Goal: Task Accomplishment & Management: Complete application form

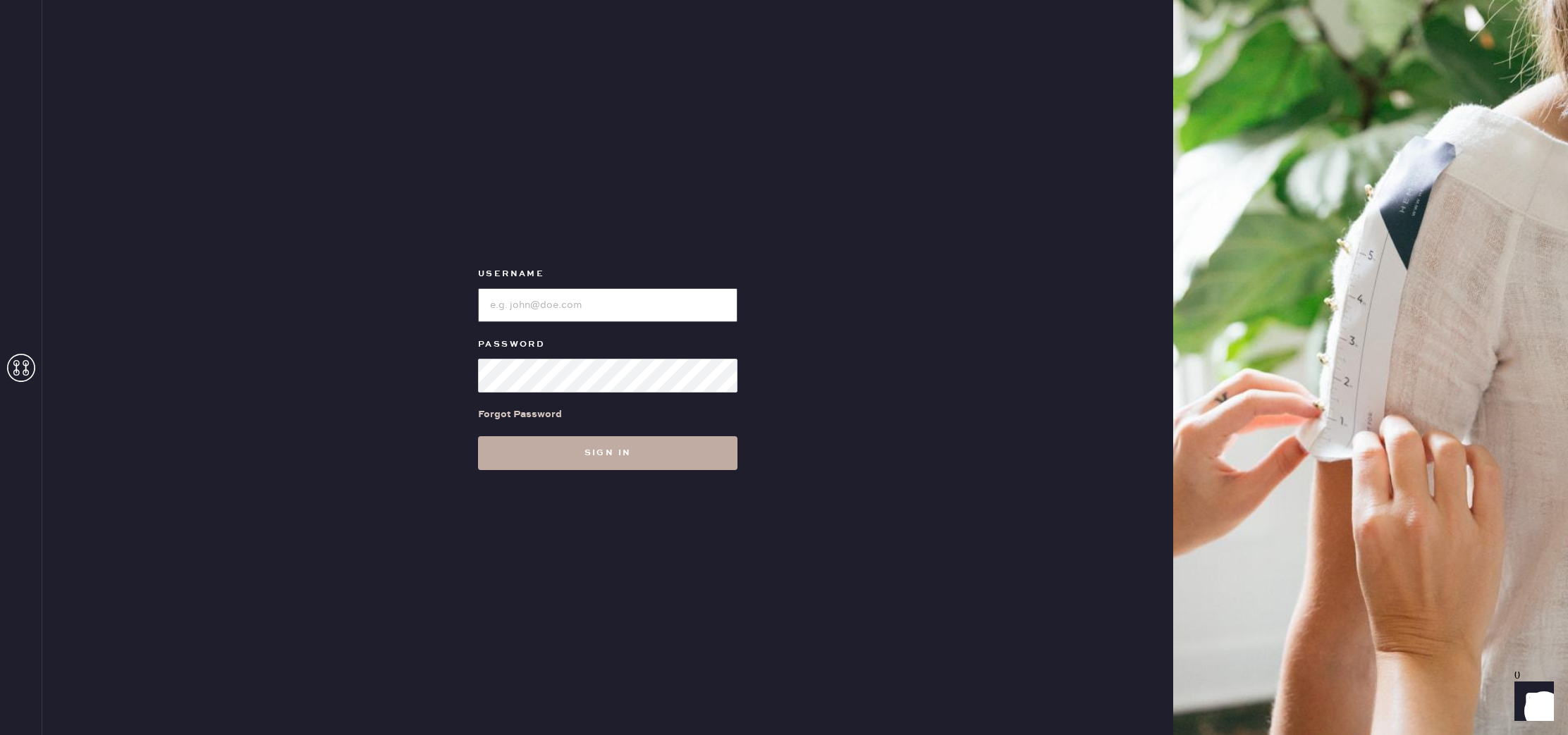
type input "reformationlajolla"
click at [696, 459] on button "Sign in" at bounding box center [607, 453] width 259 height 33
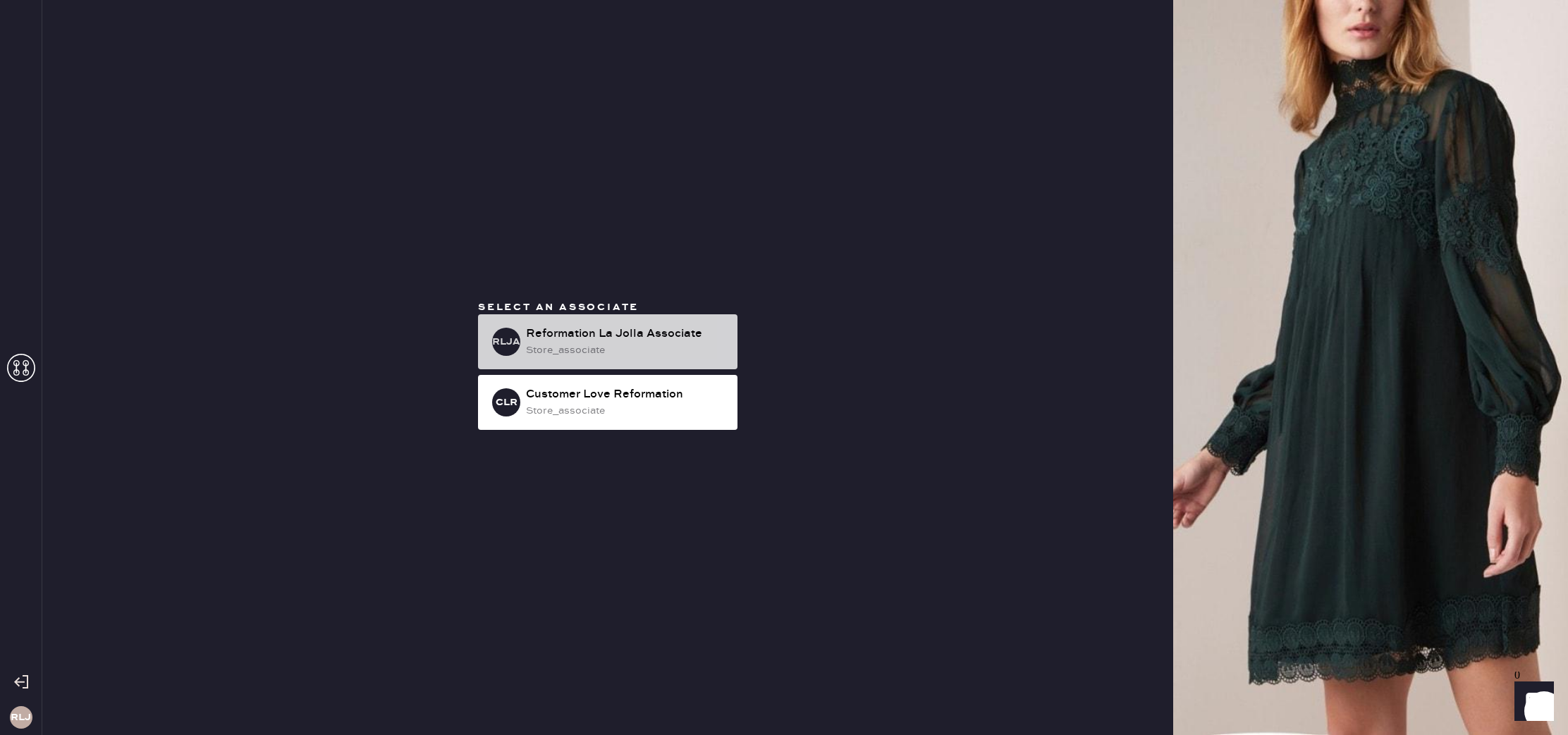
click at [610, 348] on div "store_associate" at bounding box center [626, 350] width 200 height 16
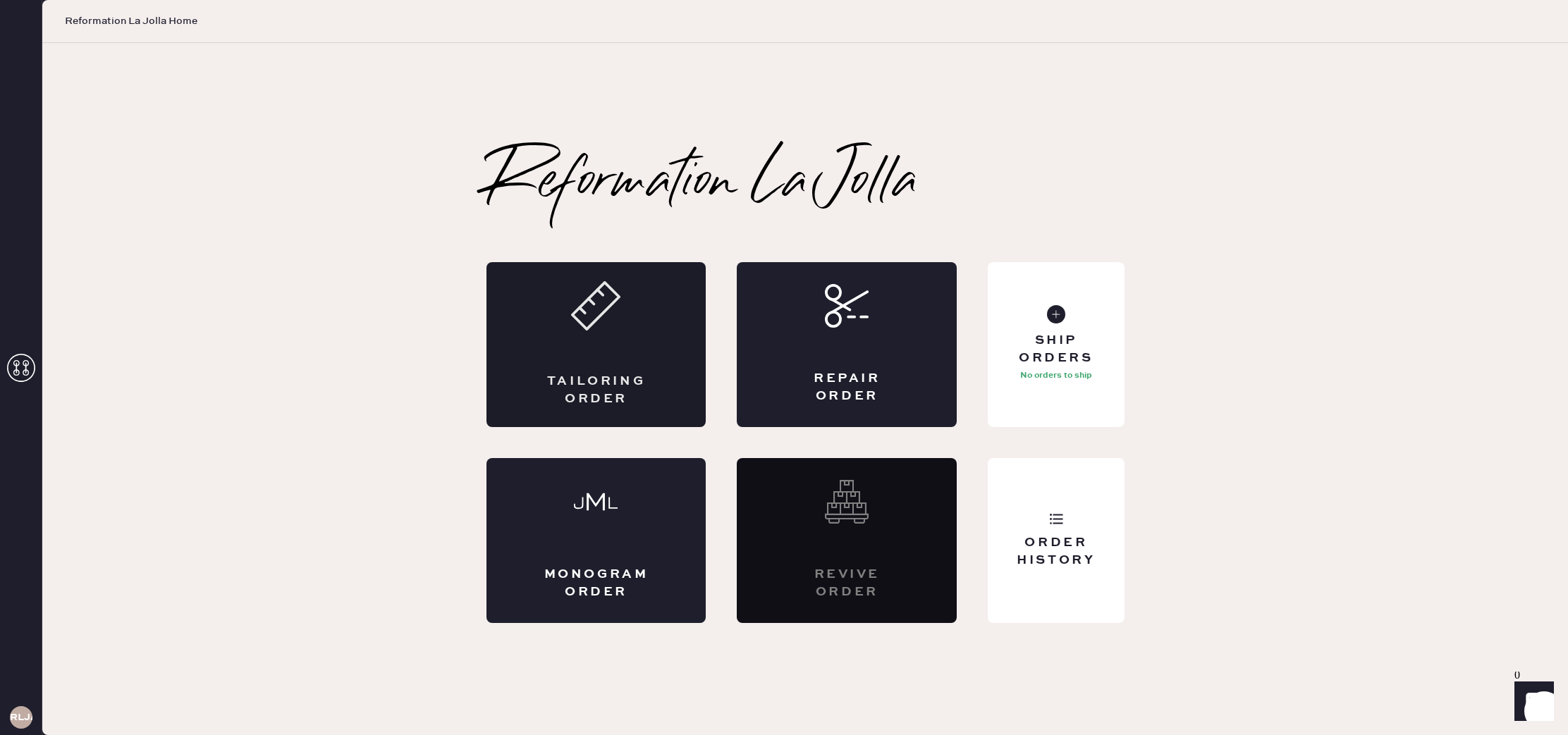
click at [598, 363] on div "Tailoring Order" at bounding box center [596, 344] width 220 height 165
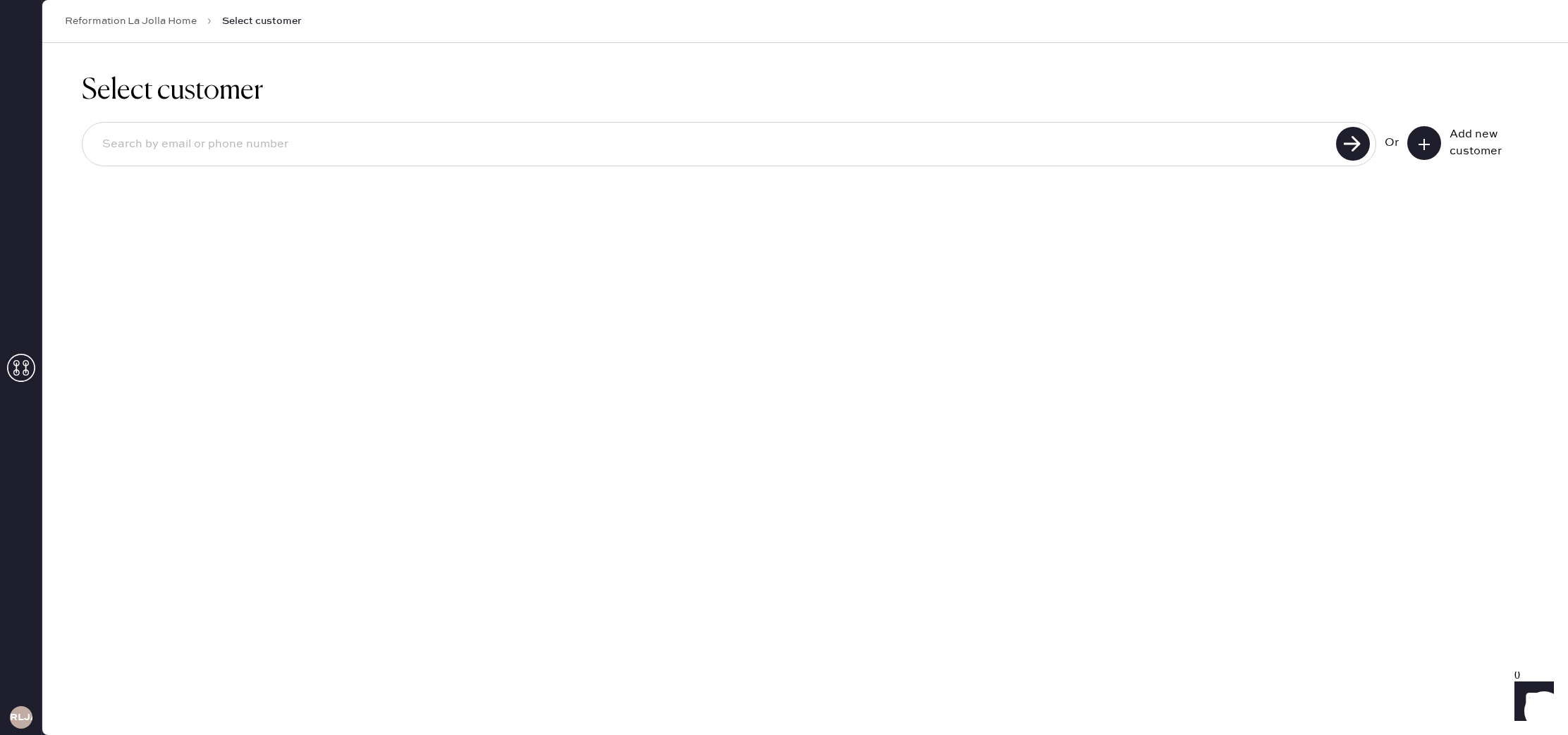
click at [473, 140] on input at bounding box center [711, 144] width 1241 height 33
type input "[PERSON_NAME]"
click at [1424, 137] on icon at bounding box center [1424, 144] width 14 height 14
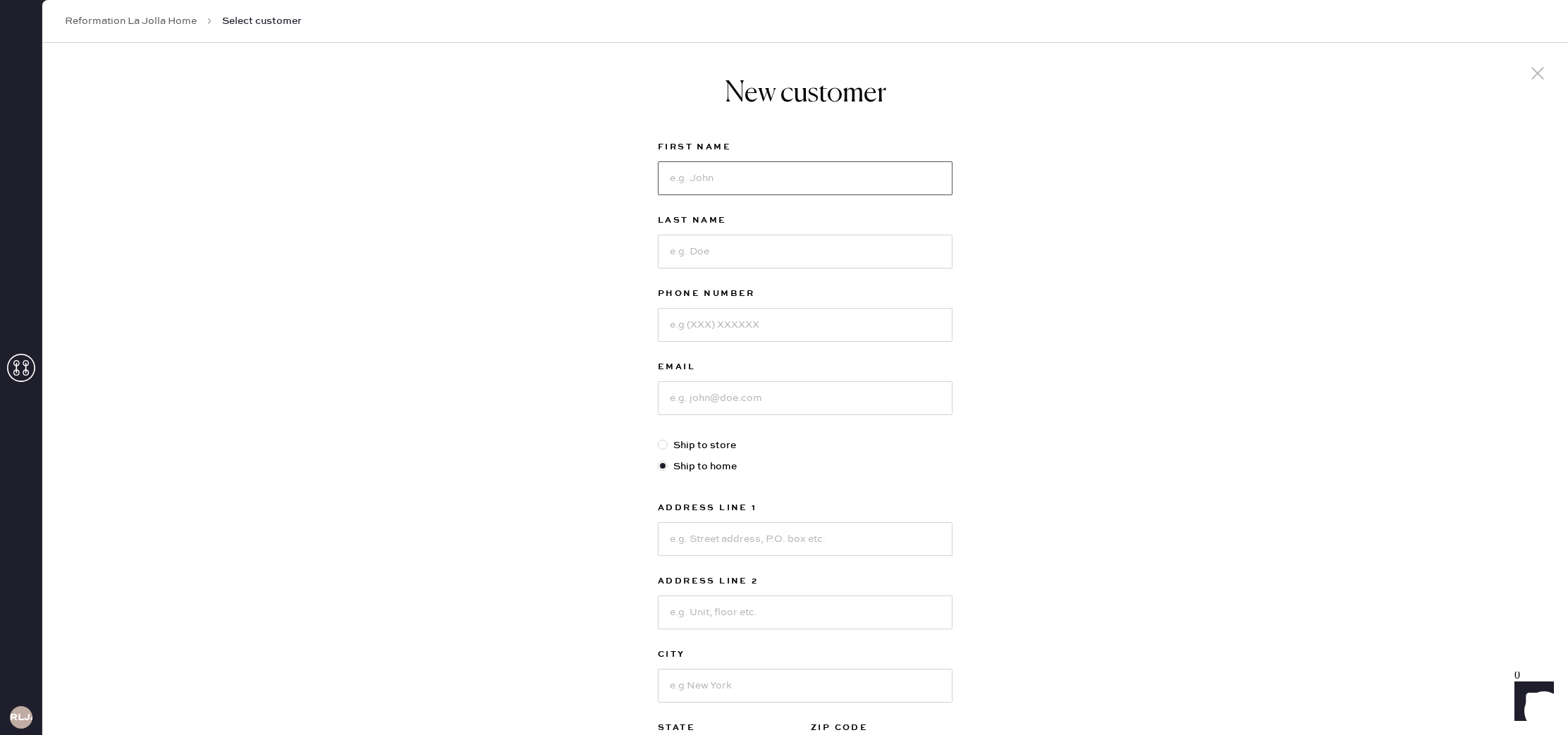
click at [779, 184] on input at bounding box center [805, 178] width 295 height 33
click at [684, 171] on input at bounding box center [805, 178] width 295 height 33
type input "[PERSON_NAME]"
click at [696, 253] on input at bounding box center [805, 252] width 295 height 33
type input "[PERSON_NAME]"
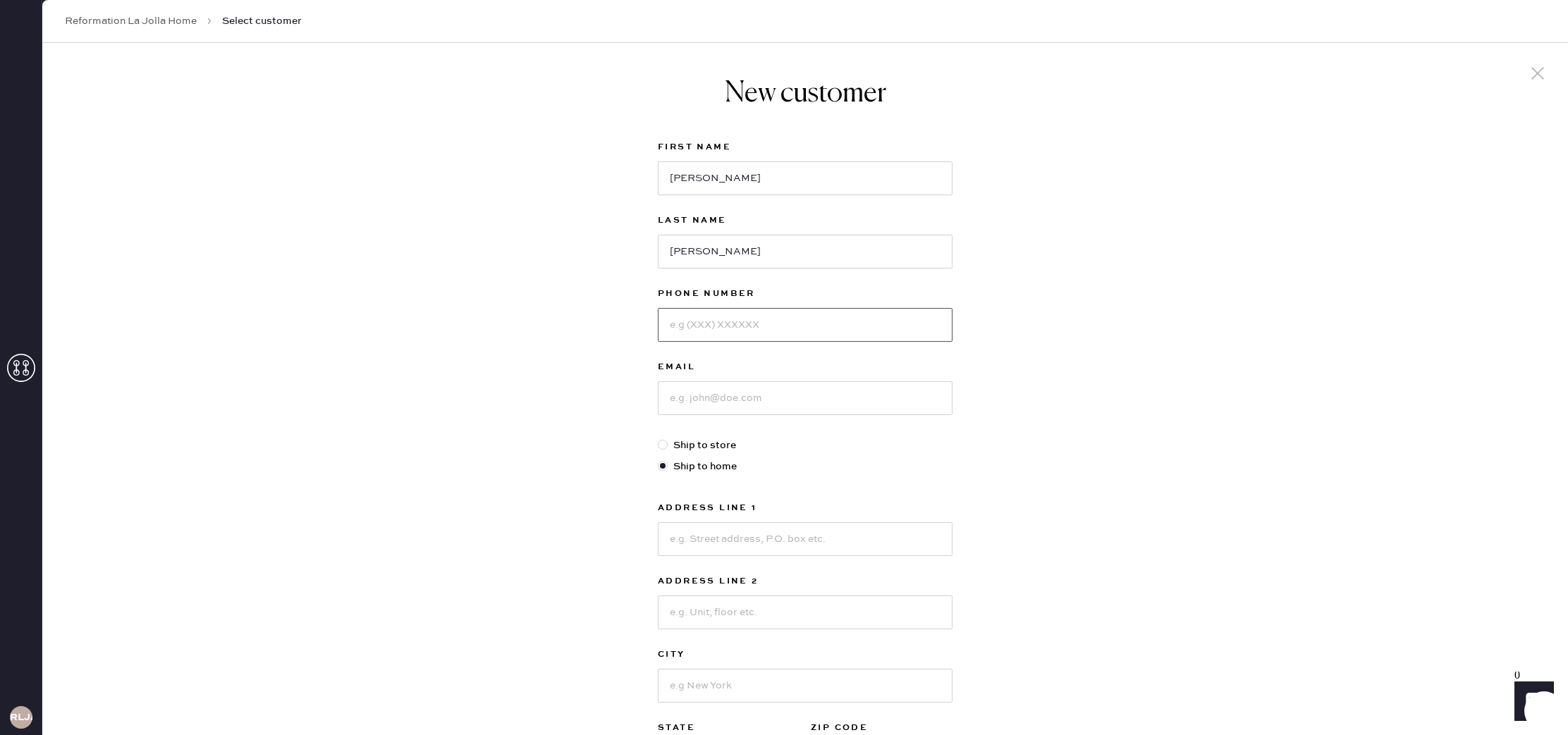
click at [706, 315] on input at bounding box center [805, 324] width 295 height 33
drag, startPoint x: 691, startPoint y: 326, endPoint x: 711, endPoint y: 331, distance: 20.6
click at [711, 331] on input "8644230875" at bounding box center [805, 324] width 295 height 33
type input "8644230875"
click at [700, 398] on input at bounding box center [805, 398] width 295 height 33
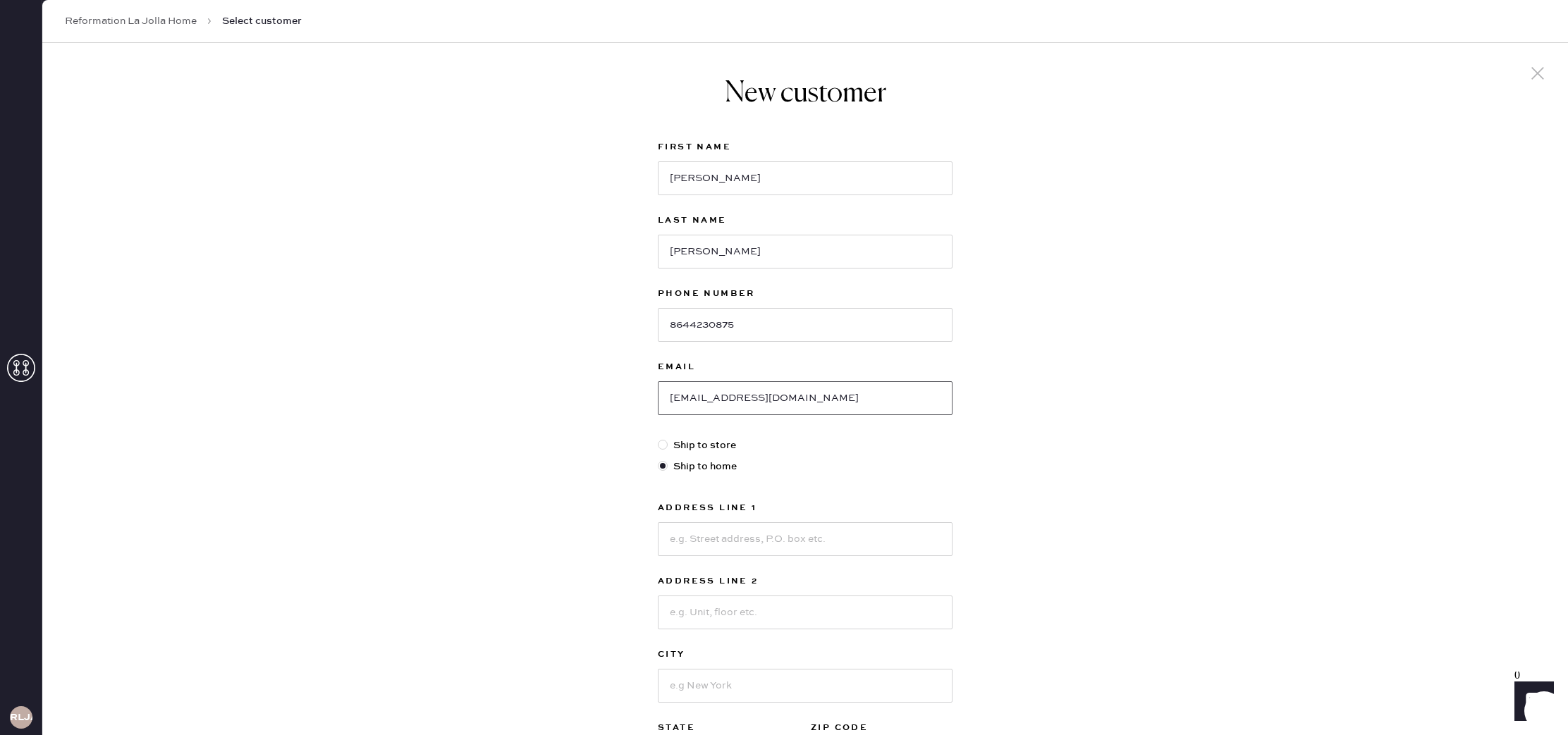
drag, startPoint x: 667, startPoint y: 398, endPoint x: 742, endPoint y: 401, distance: 75.1
click at [742, 401] on input "[EMAIL_ADDRESS][DOMAIN_NAME]" at bounding box center [805, 398] width 295 height 33
drag, startPoint x: 715, startPoint y: 404, endPoint x: 707, endPoint y: 401, distance: 8.5
click at [715, 404] on input "[EMAIL_ADDRESS][DOMAIN_NAME]" at bounding box center [805, 398] width 295 height 33
drag, startPoint x: 708, startPoint y: 398, endPoint x: 742, endPoint y: 396, distance: 34.1
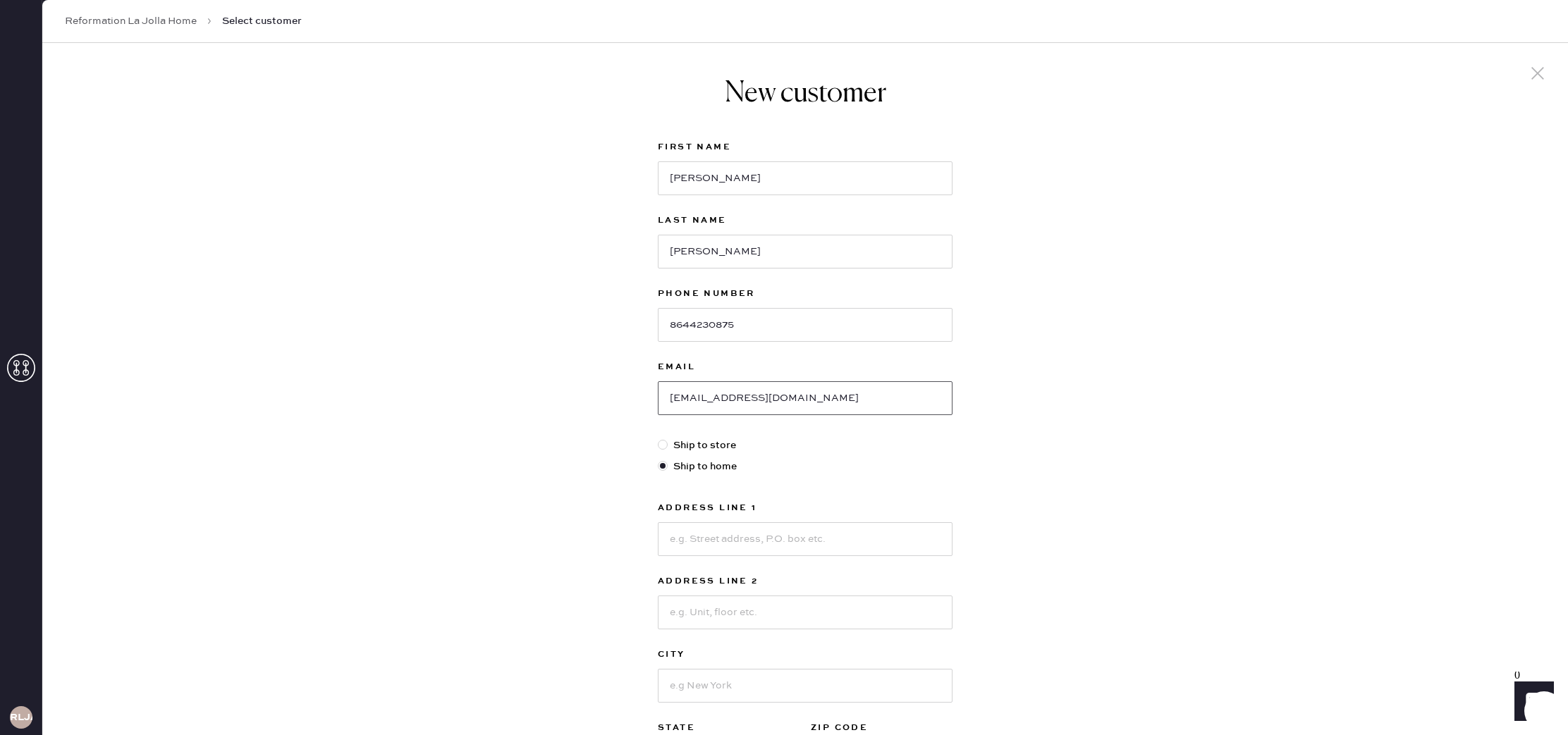
click at [742, 396] on input "[EMAIL_ADDRESS][DOMAIN_NAME]" at bounding box center [805, 398] width 295 height 33
click at [570, 396] on div "New customer First Name [PERSON_NAME] Last Name [PERSON_NAME] Phone Number [PHO…" at bounding box center [806, 479] width 1526 height 874
drag, startPoint x: 669, startPoint y: 177, endPoint x: 731, endPoint y: 178, distance: 62.0
click at [730, 178] on input "[PERSON_NAME]" at bounding box center [805, 178] width 295 height 33
click at [733, 253] on input "[PERSON_NAME]" at bounding box center [805, 252] width 295 height 33
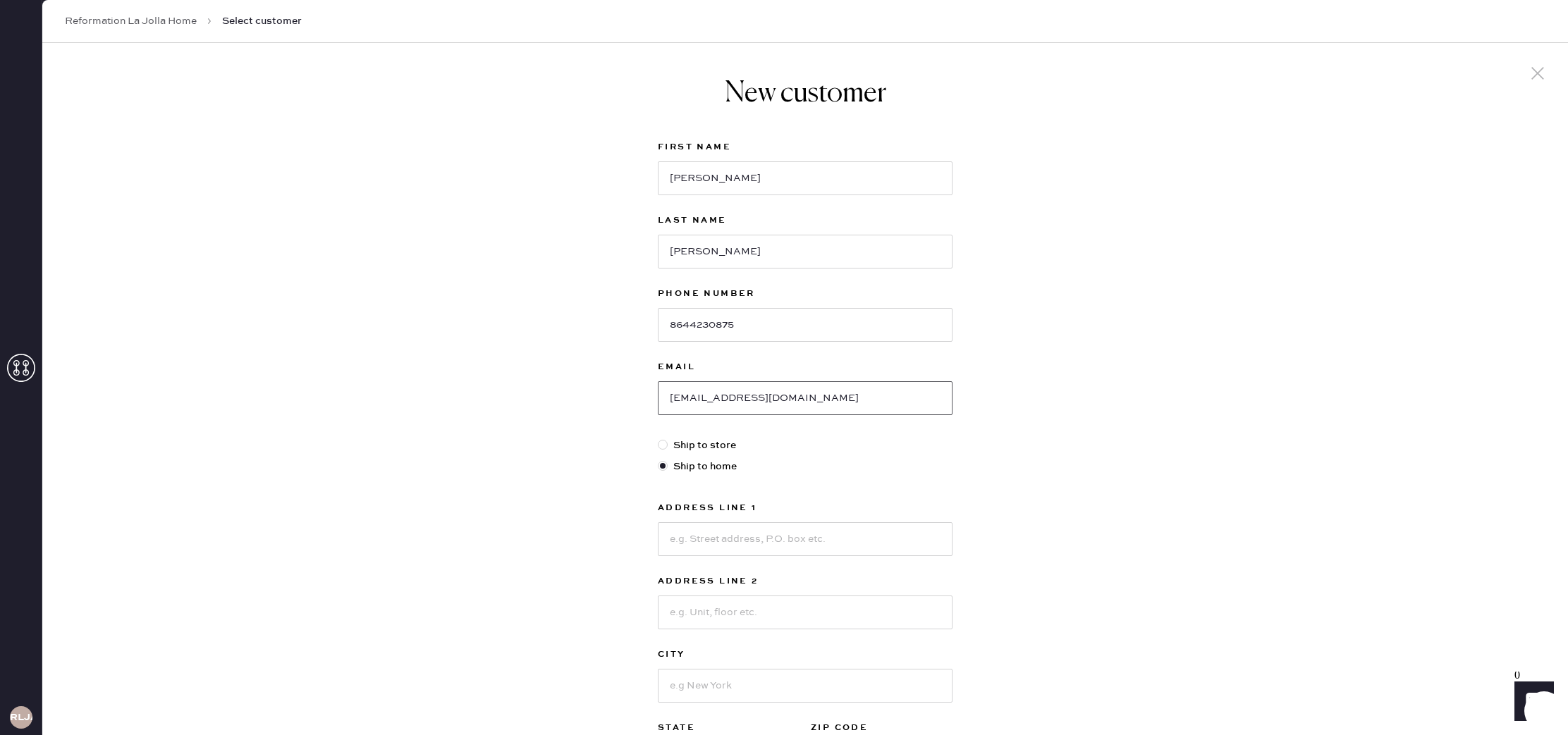
drag, startPoint x: 742, startPoint y: 399, endPoint x: 776, endPoint y: 410, distance: 35.7
click at [743, 400] on input "[EMAIL_ADDRESS][DOMAIN_NAME]" at bounding box center [805, 398] width 295 height 33
type input "[EMAIL_ADDRESS][DOMAIN_NAME]"
drag, startPoint x: 670, startPoint y: 178, endPoint x: 722, endPoint y: 178, distance: 52.0
click at [719, 177] on input "[PERSON_NAME]" at bounding box center [805, 178] width 295 height 33
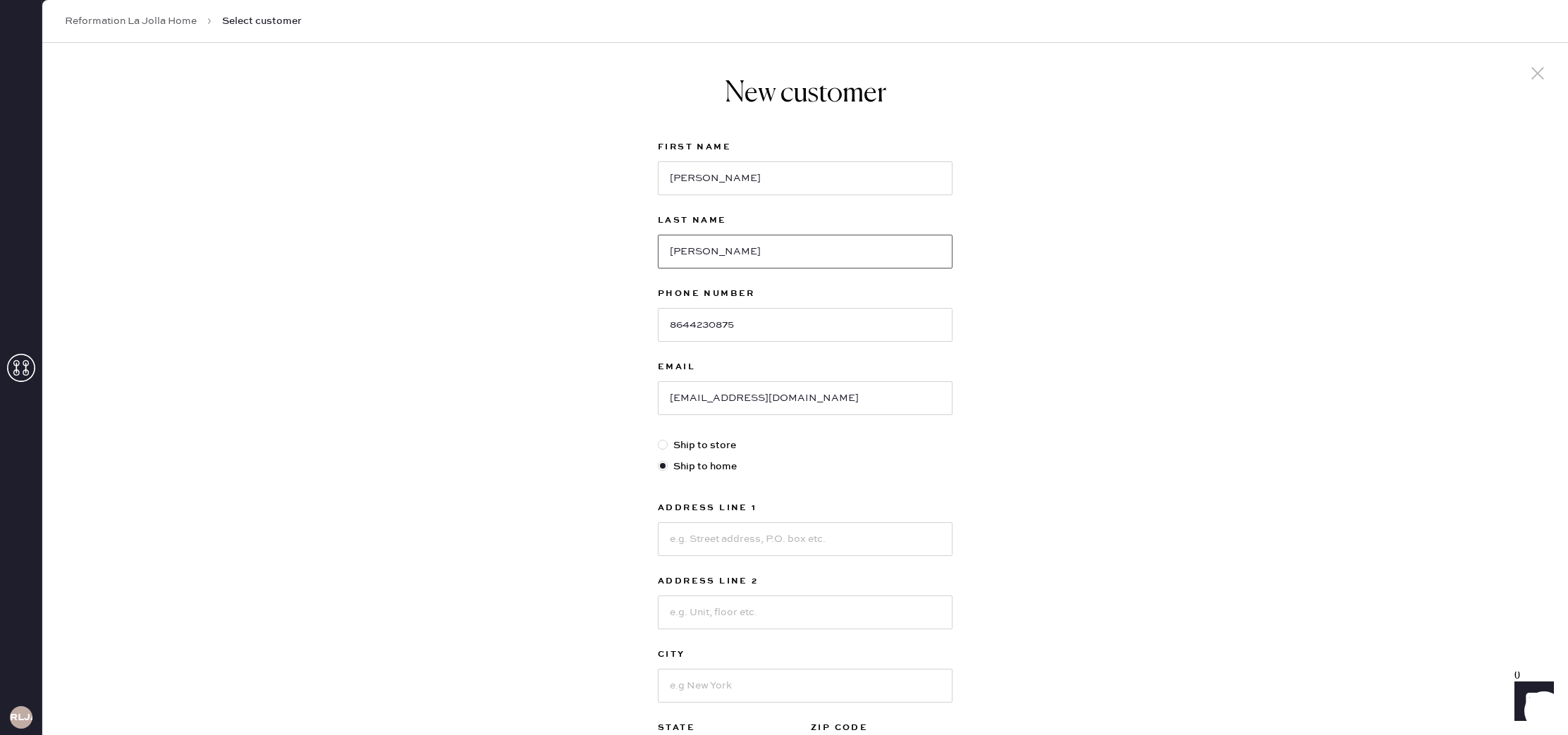
drag, startPoint x: 672, startPoint y: 248, endPoint x: 712, endPoint y: 249, distance: 40.0
click at [712, 249] on input "[PERSON_NAME]" at bounding box center [805, 252] width 295 height 33
drag, startPoint x: 634, startPoint y: 243, endPoint x: 642, endPoint y: 268, distance: 26.2
click at [634, 244] on div "New customer First Name [PERSON_NAME] Last Name [PERSON_NAME] Phone Number [PHO…" at bounding box center [806, 479] width 1526 height 874
drag, startPoint x: 667, startPoint y: 328, endPoint x: 694, endPoint y: 323, distance: 27.5
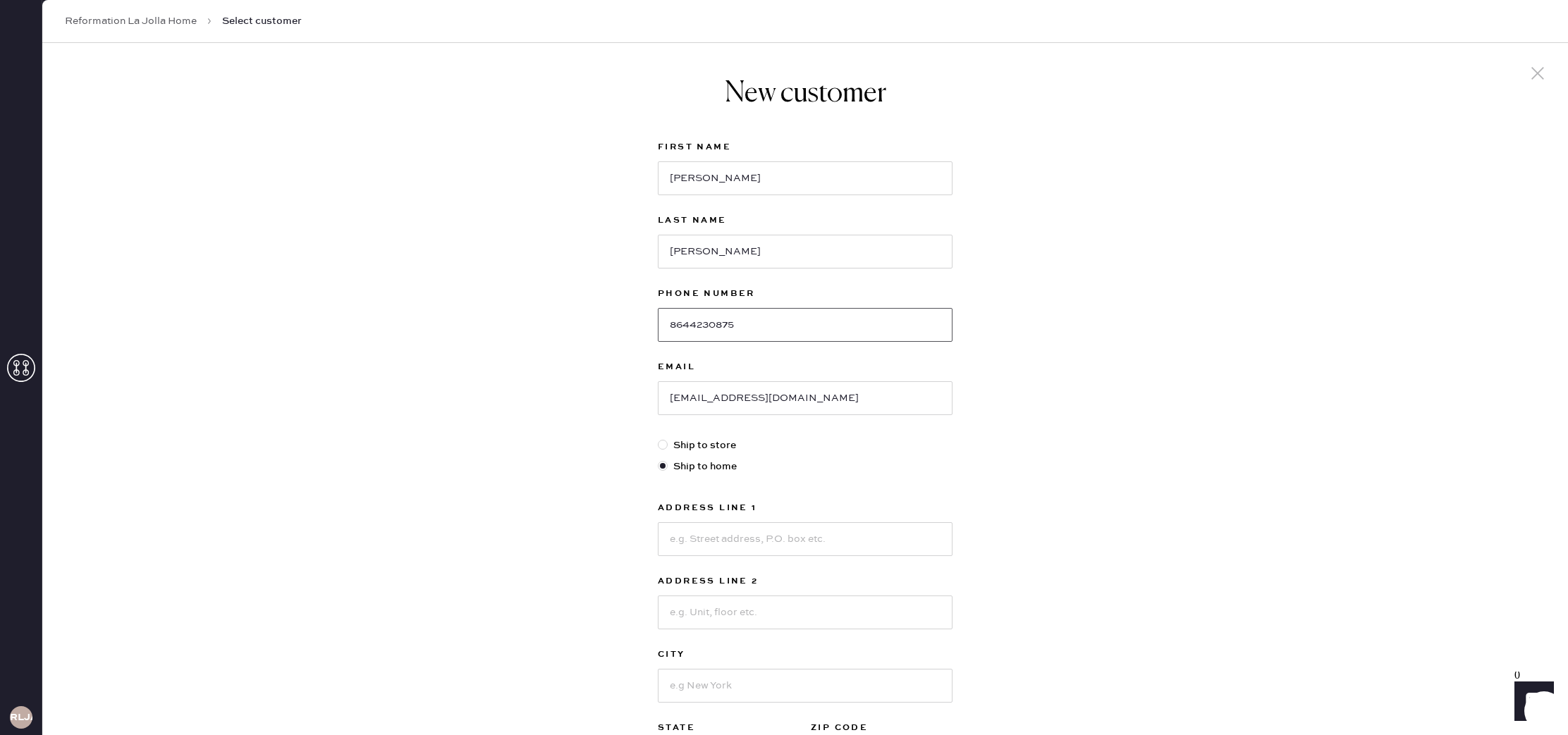
click at [696, 324] on input "8644230875" at bounding box center [805, 324] width 295 height 33
drag, startPoint x: 540, startPoint y: 320, endPoint x: 562, endPoint y: 333, distance: 25.6
click at [540, 320] on div "New customer First Name [PERSON_NAME] Last Name [PERSON_NAME] Phone Number [PHO…" at bounding box center [806, 479] width 1526 height 874
drag, startPoint x: 669, startPoint y: 325, endPoint x: 689, endPoint y: 330, distance: 20.6
click at [689, 330] on input "8644230875" at bounding box center [805, 324] width 295 height 33
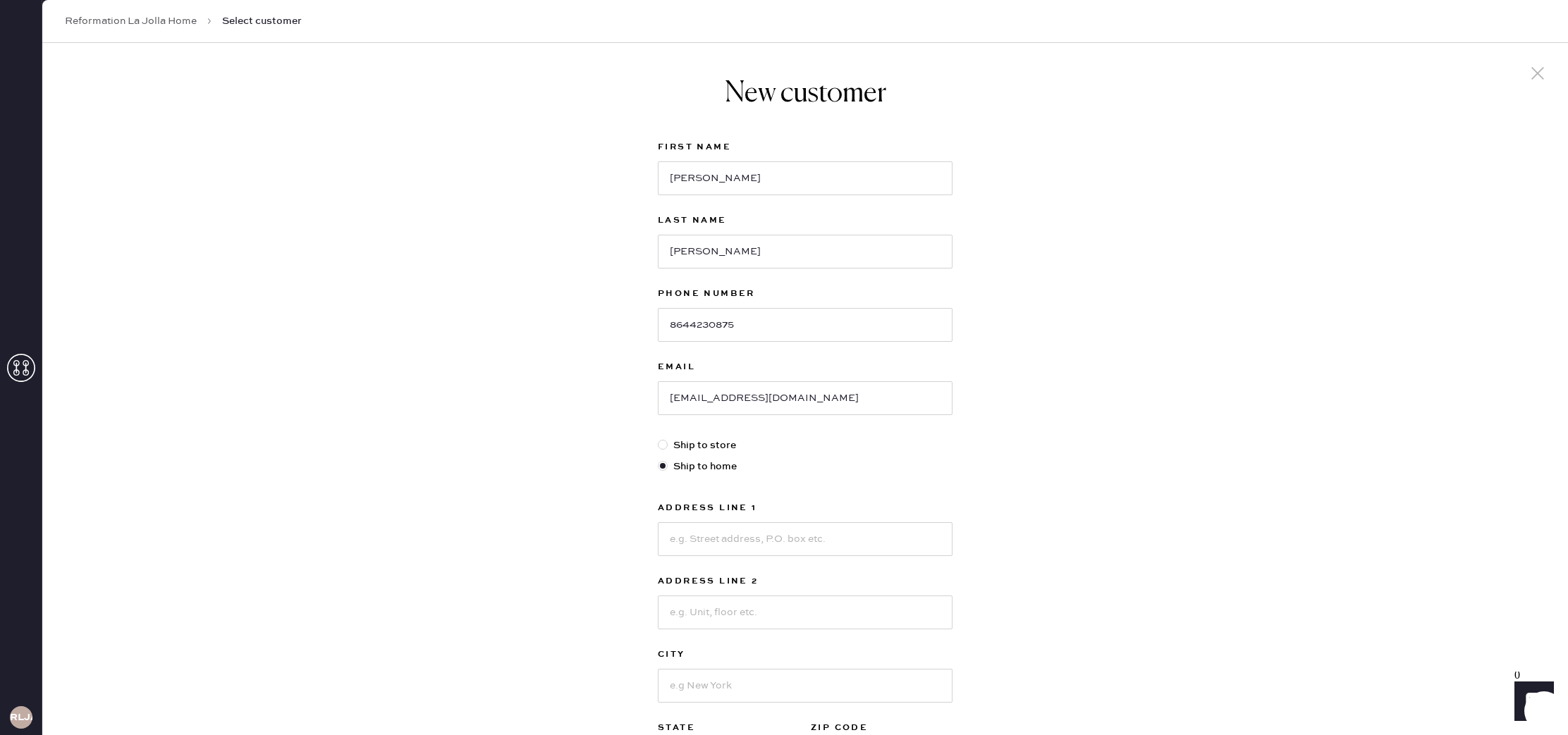
click at [611, 336] on div "New customer First Name [PERSON_NAME] Last Name [PERSON_NAME] Phone Number [PHO…" at bounding box center [806, 479] width 1526 height 874
drag, startPoint x: 688, startPoint y: 324, endPoint x: 710, endPoint y: 325, distance: 22.0
click at [710, 324] on input "8644230875" at bounding box center [805, 324] width 295 height 33
drag, startPoint x: 1019, startPoint y: 361, endPoint x: 999, endPoint y: 365, distance: 20.4
click at [1017, 363] on div "New customer First Name [PERSON_NAME] Last Name [PERSON_NAME] Phone Number [PHO…" at bounding box center [806, 479] width 1526 height 874
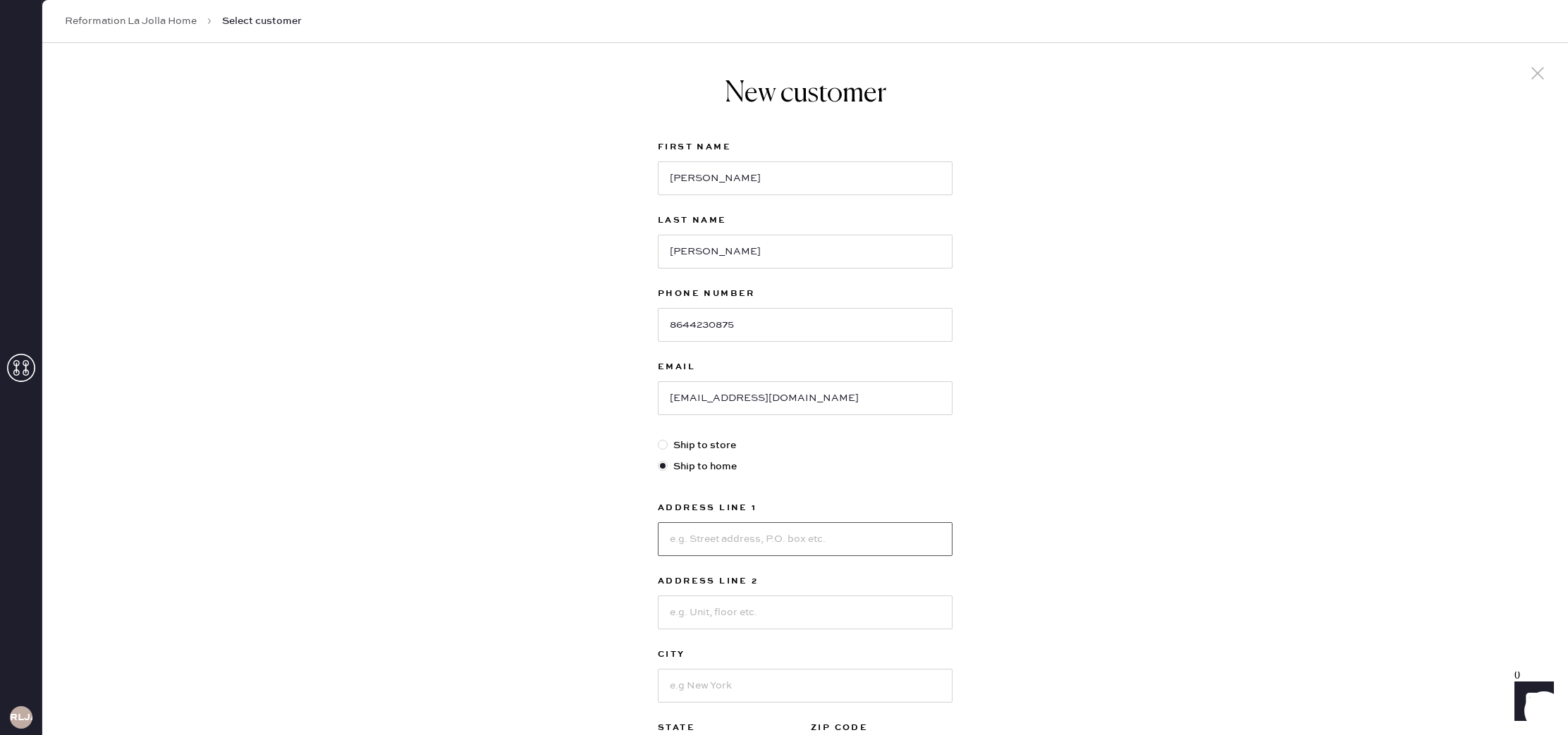
click at [869, 536] on input at bounding box center [805, 538] width 295 height 33
type input "[STREET_ADDRESS]"
click at [928, 686] on input at bounding box center [805, 686] width 295 height 33
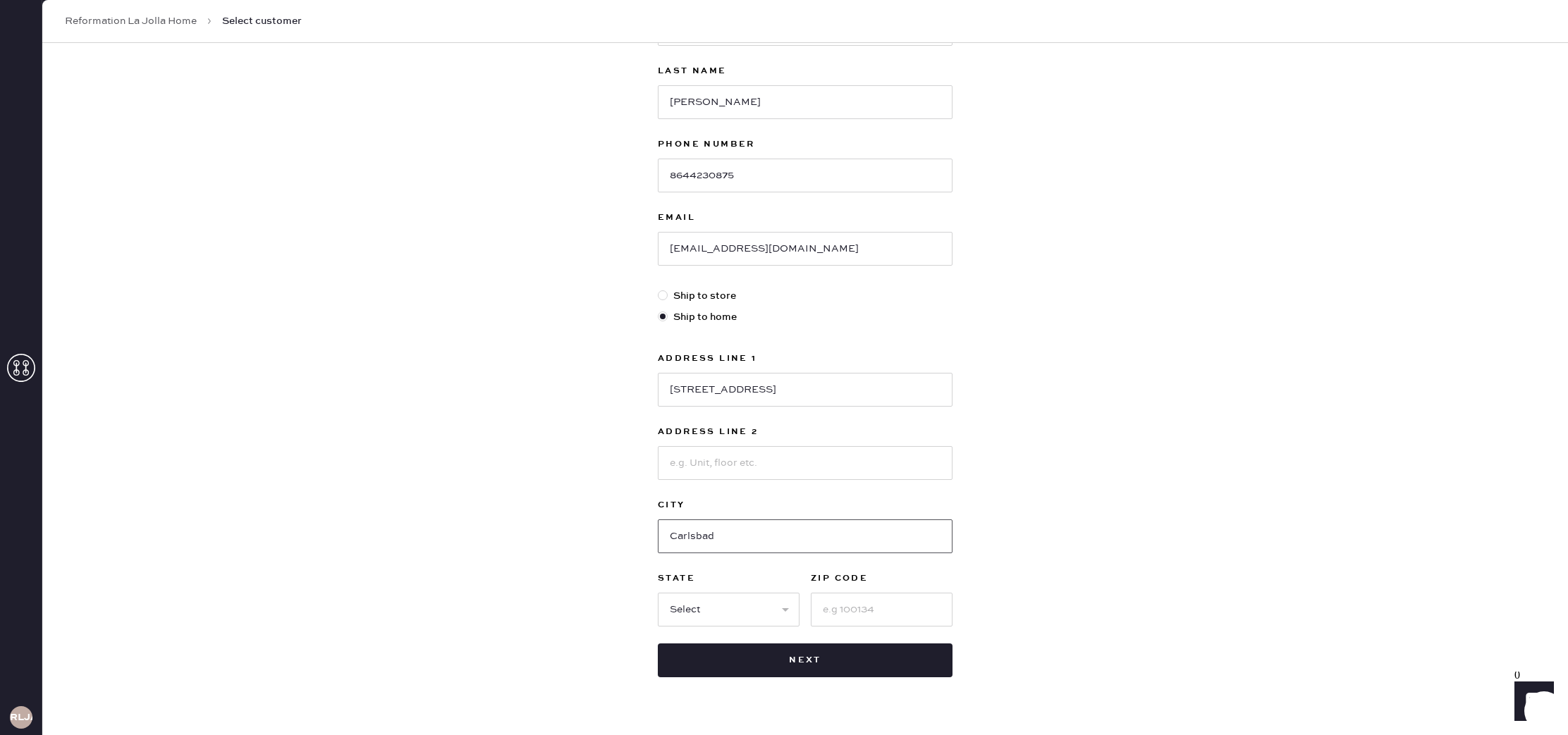
scroll to position [165, 0]
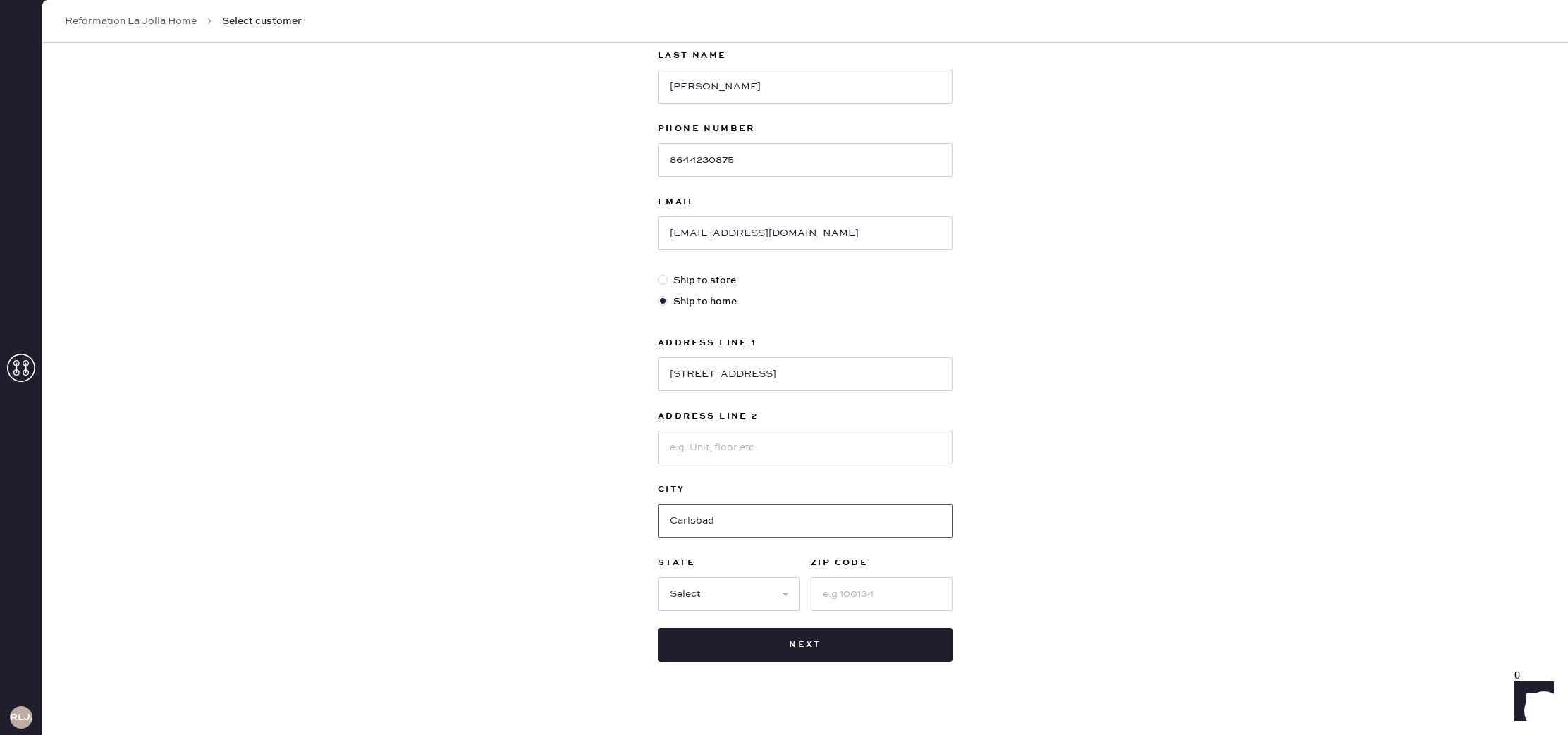
type input "Carlsbad"
click at [757, 600] on select "Select AK AL AR AZ CA CO CT [GEOGRAPHIC_DATA] DE FL [GEOGRAPHIC_DATA] HI [GEOGR…" at bounding box center [728, 594] width 141 height 33
select select "CA"
click at [894, 595] on input at bounding box center [881, 594] width 141 height 33
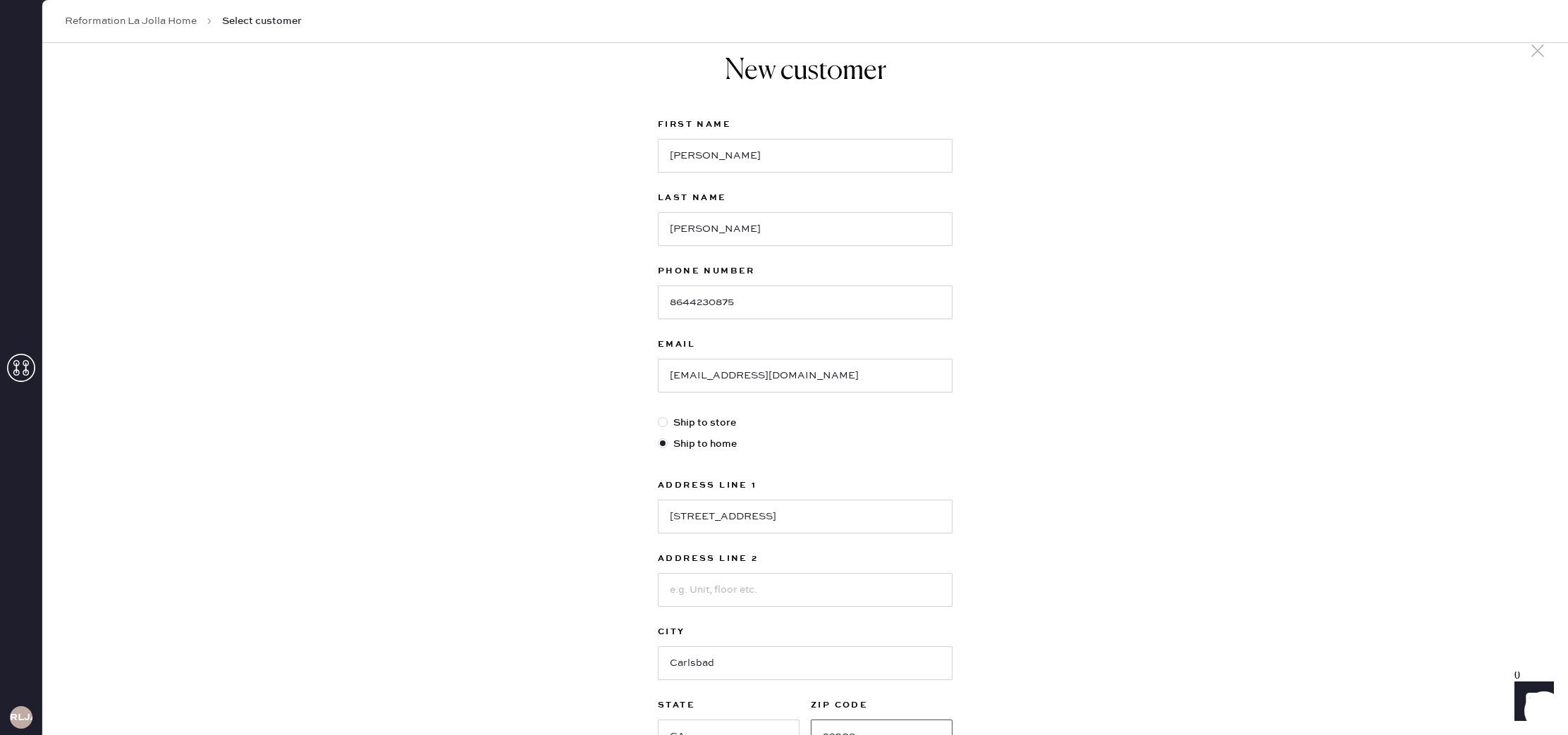
scroll to position [41, 0]
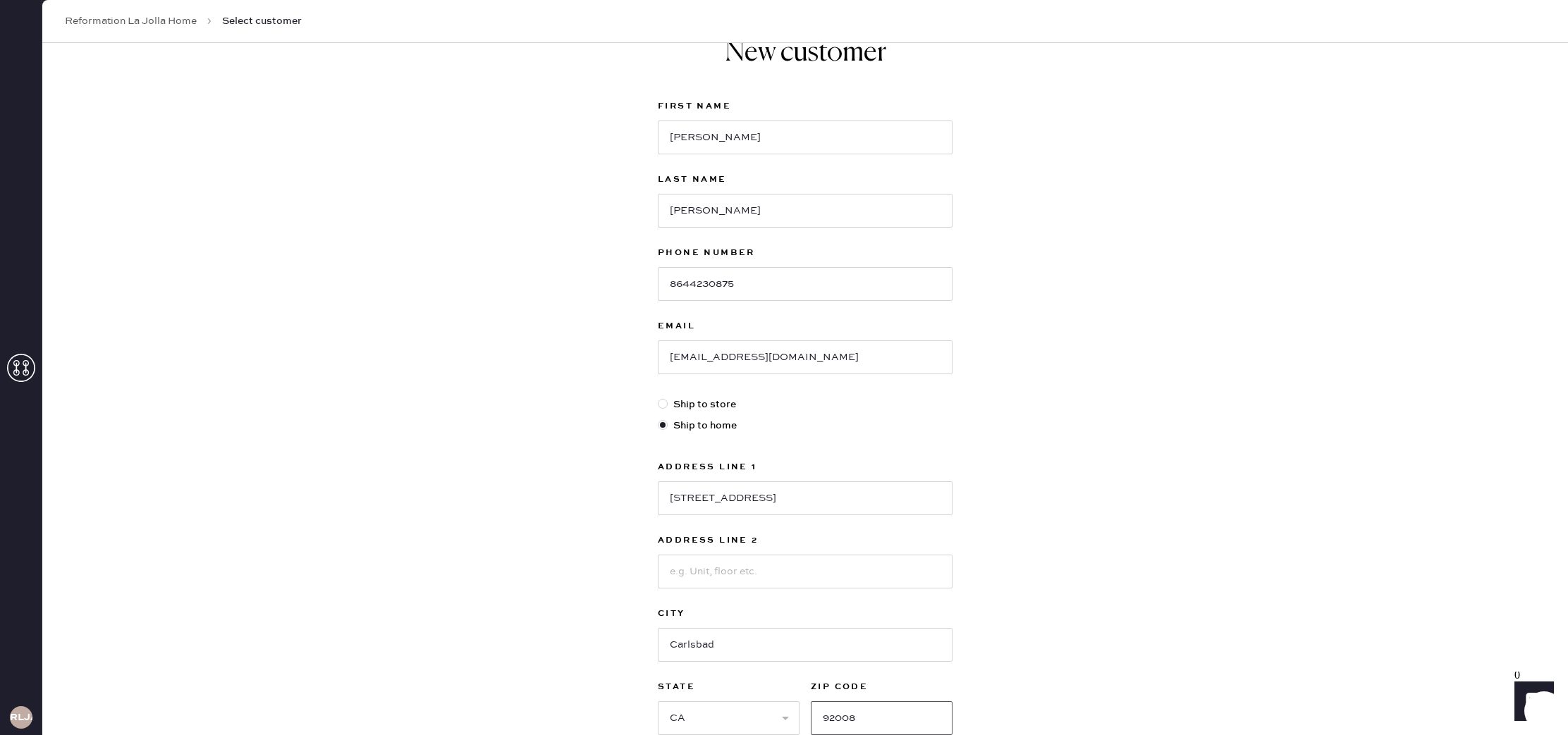
type input "92008"
drag, startPoint x: 670, startPoint y: 360, endPoint x: 710, endPoint y: 359, distance: 40.0
click at [710, 359] on input "[EMAIL_ADDRESS][DOMAIN_NAME]" at bounding box center [805, 361] width 295 height 33
click at [588, 356] on div "New customer First Name [PERSON_NAME] Last Name [PERSON_NAME] Phone Number [PHO…" at bounding box center [806, 443] width 1526 height 874
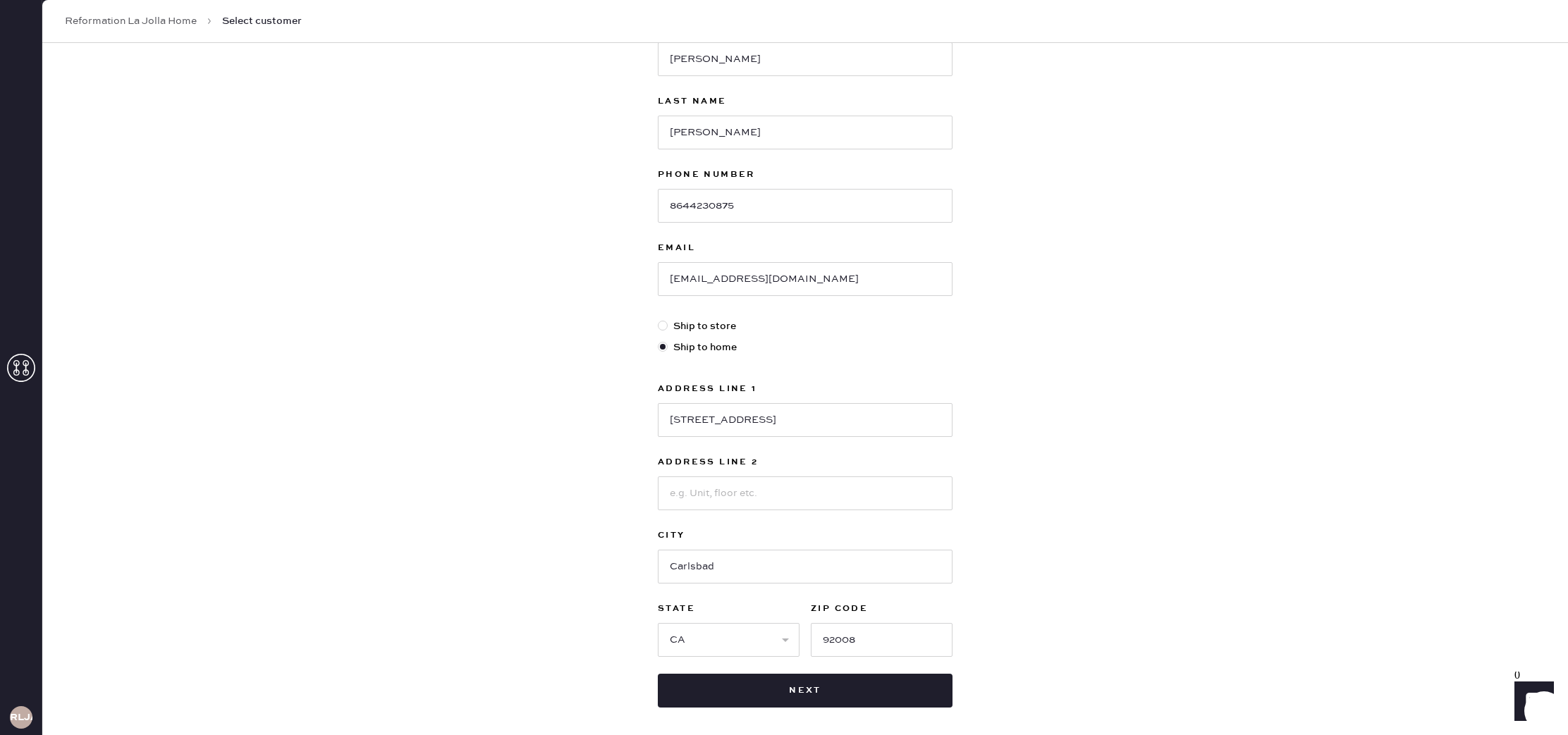
scroll to position [181, 0]
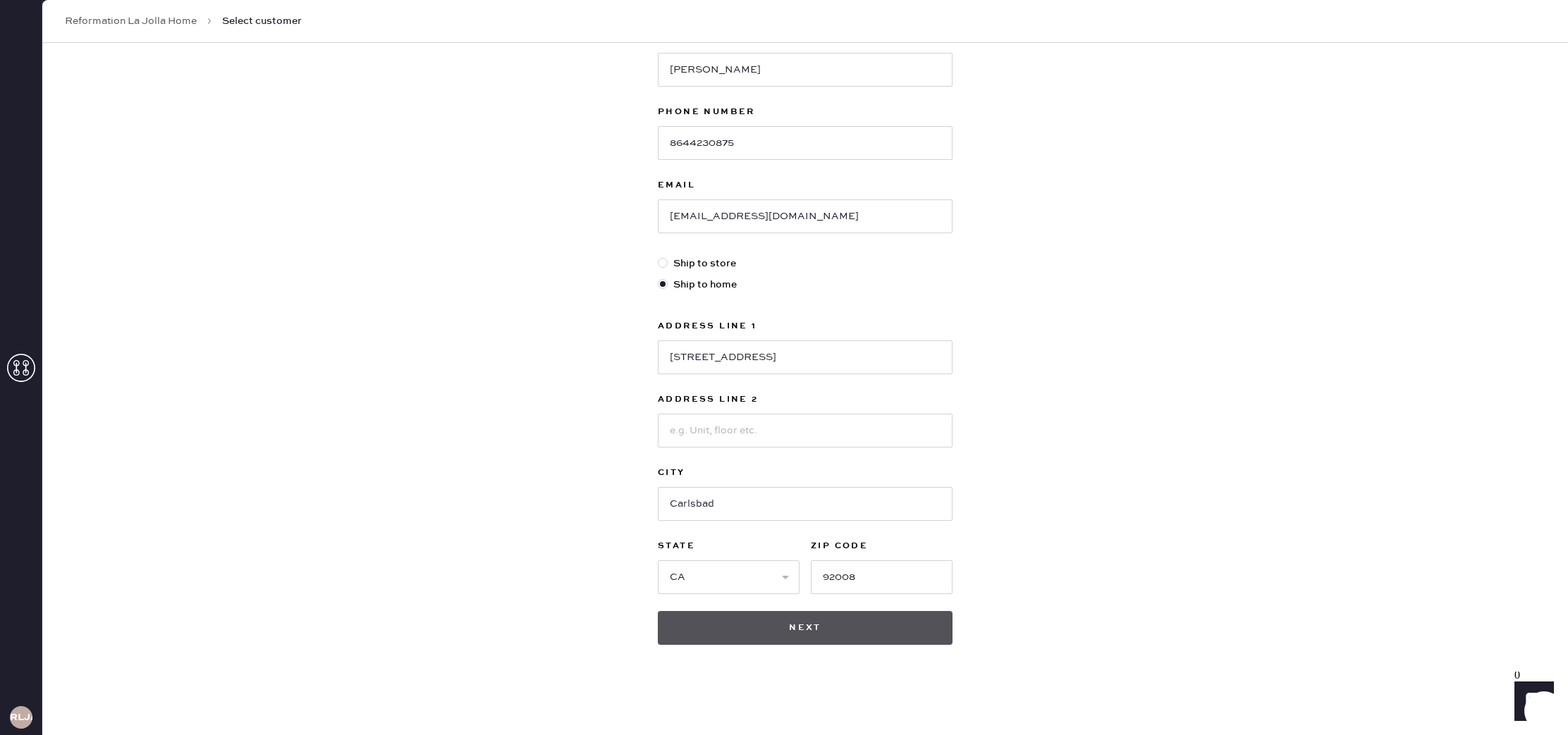
click at [943, 631] on button "Next" at bounding box center [805, 628] width 295 height 33
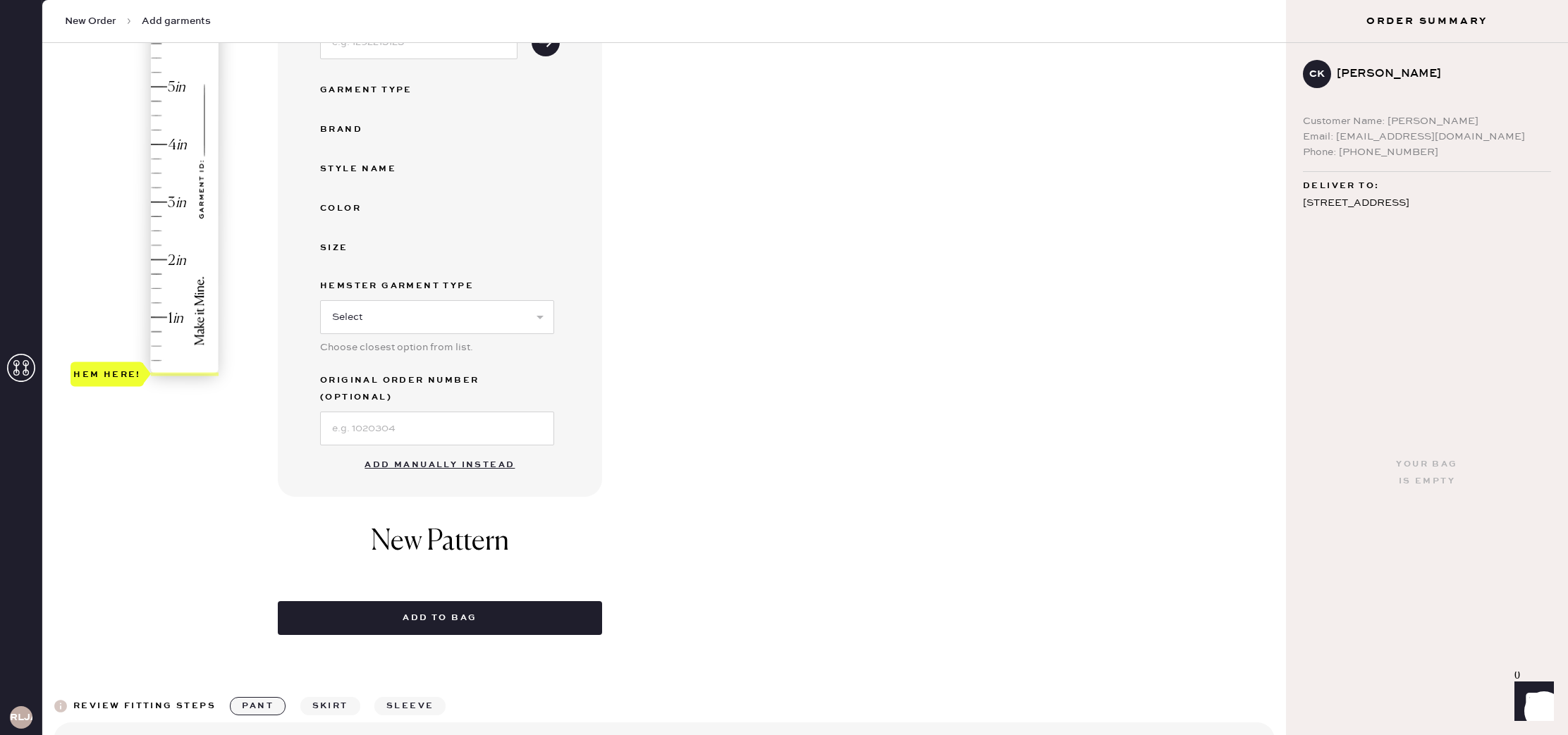
scroll to position [329, 0]
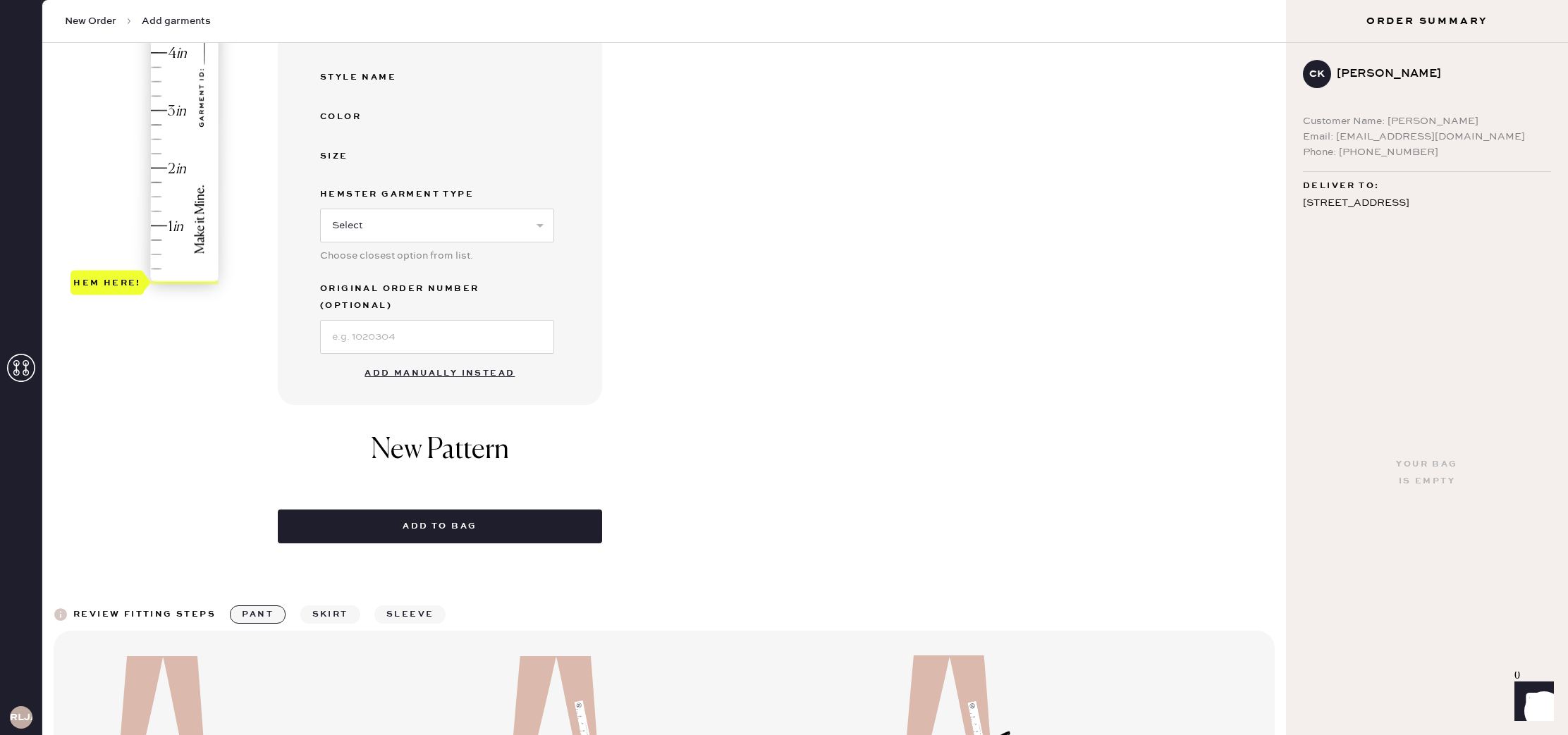
click at [482, 360] on button "Add manually instead" at bounding box center [440, 374] width 167 height 28
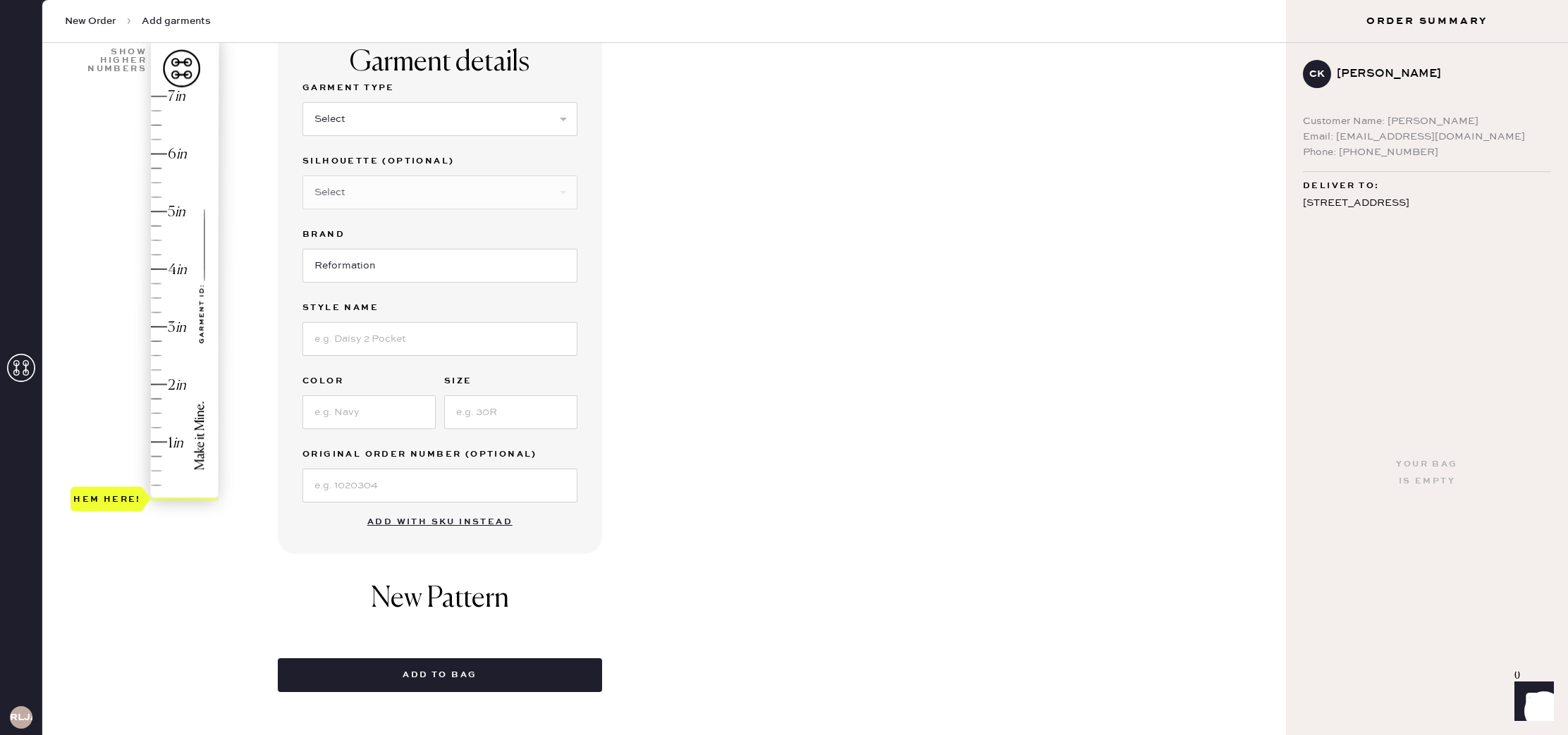
scroll to position [0, 0]
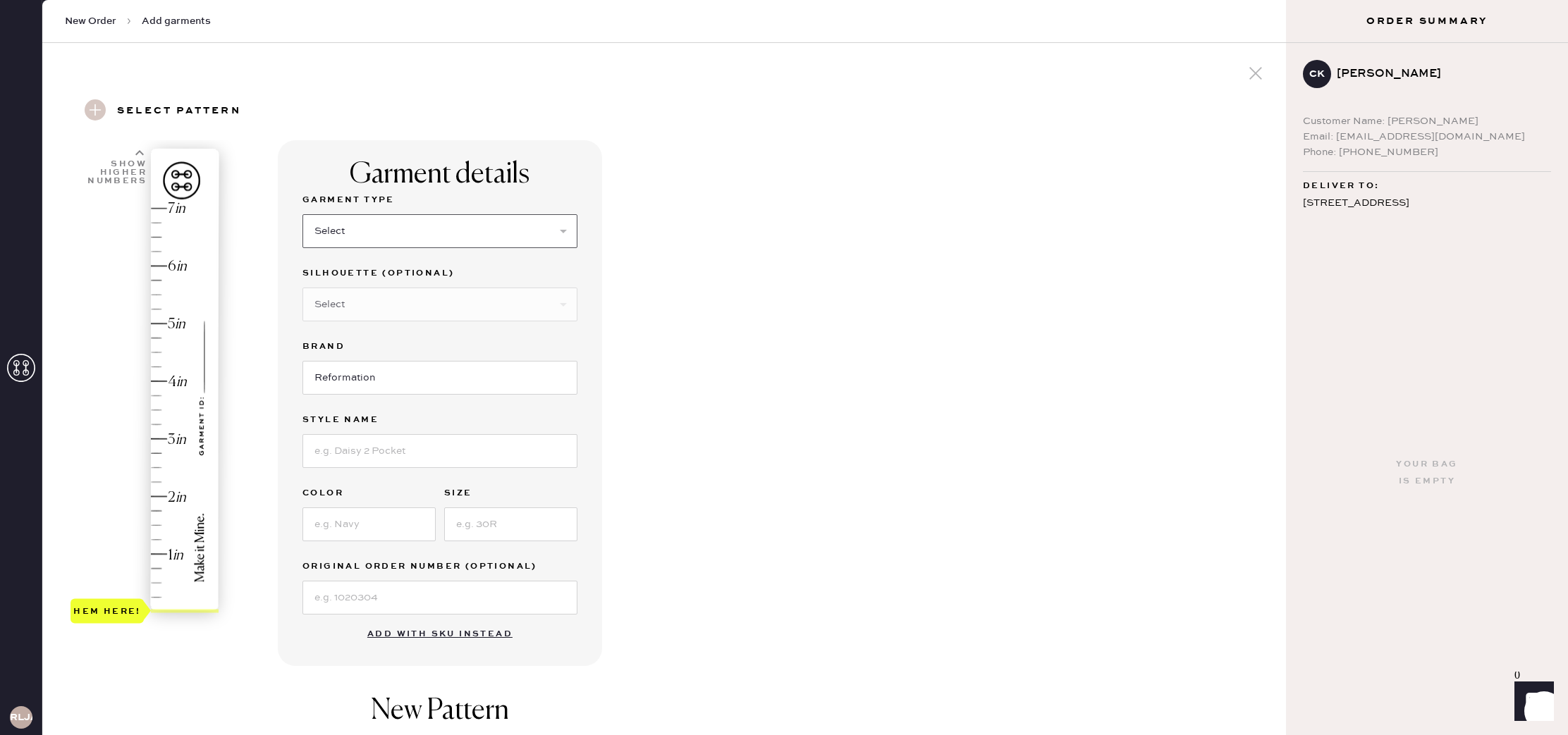
click at [471, 217] on select "Select Basic Skirt Jeans Leggings Pants Shorts Basic Sleeved Dress Basic Sleeve…" at bounding box center [440, 231] width 275 height 33
select select "2"
click at [460, 307] on select "Select Other" at bounding box center [440, 304] width 275 height 33
select select "7"
click at [443, 461] on input at bounding box center [440, 451] width 275 height 33
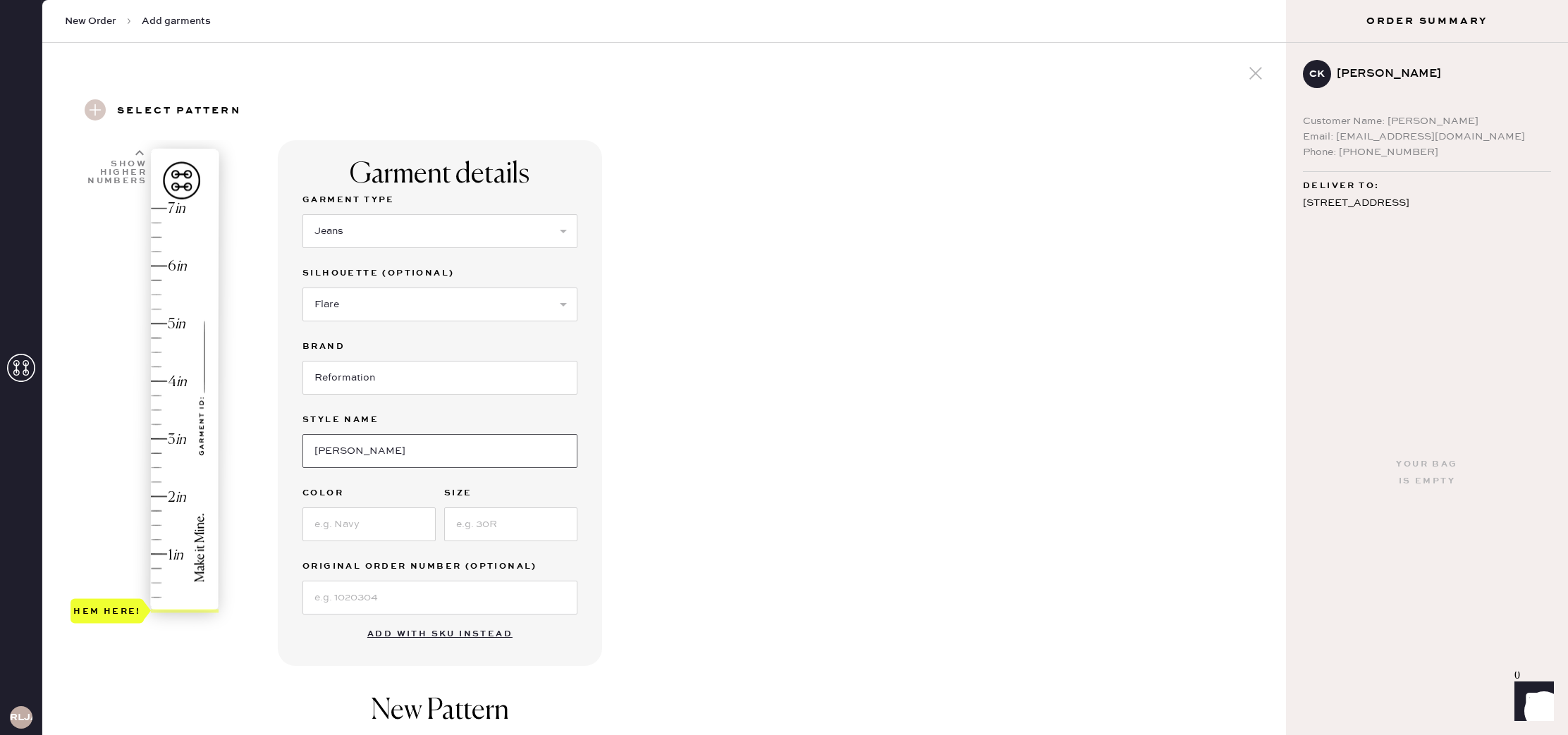
type input "[PERSON_NAME]"
click at [352, 535] on input at bounding box center [369, 524] width 133 height 33
type input "[US_STATE]"
click at [479, 521] on input at bounding box center [510, 524] width 133 height 33
click at [397, 447] on input "[PERSON_NAME]" at bounding box center [440, 451] width 275 height 33
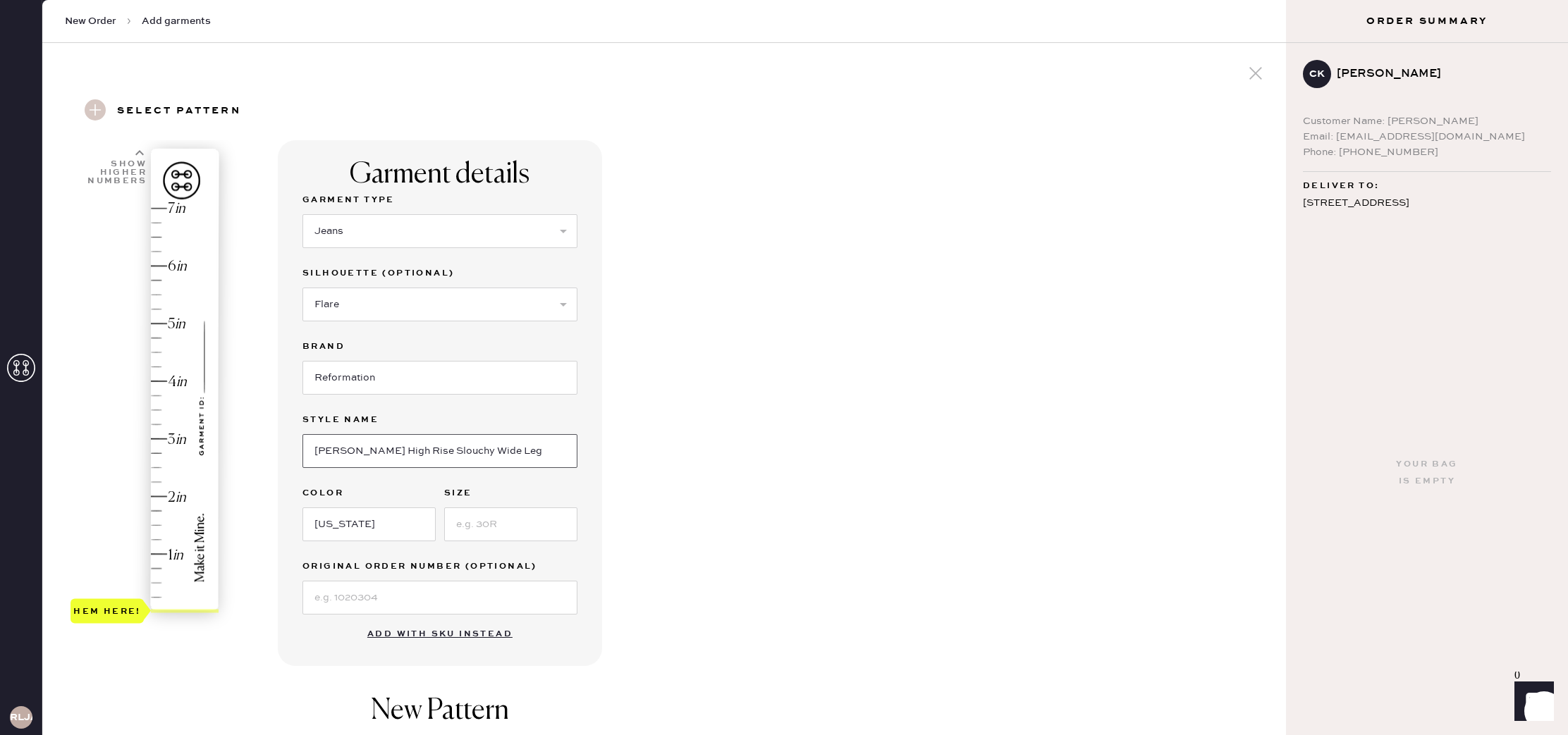
type input "[PERSON_NAME] High Rise Slouchy Wide Leg"
click at [502, 522] on input at bounding box center [510, 524] width 133 height 33
type input "27"
click at [693, 512] on div "Garment details Garment Type Select Basic Skirt Jeans Leggings Pants Shorts Bas…" at bounding box center [776, 540] width 997 height 800
type input "2"
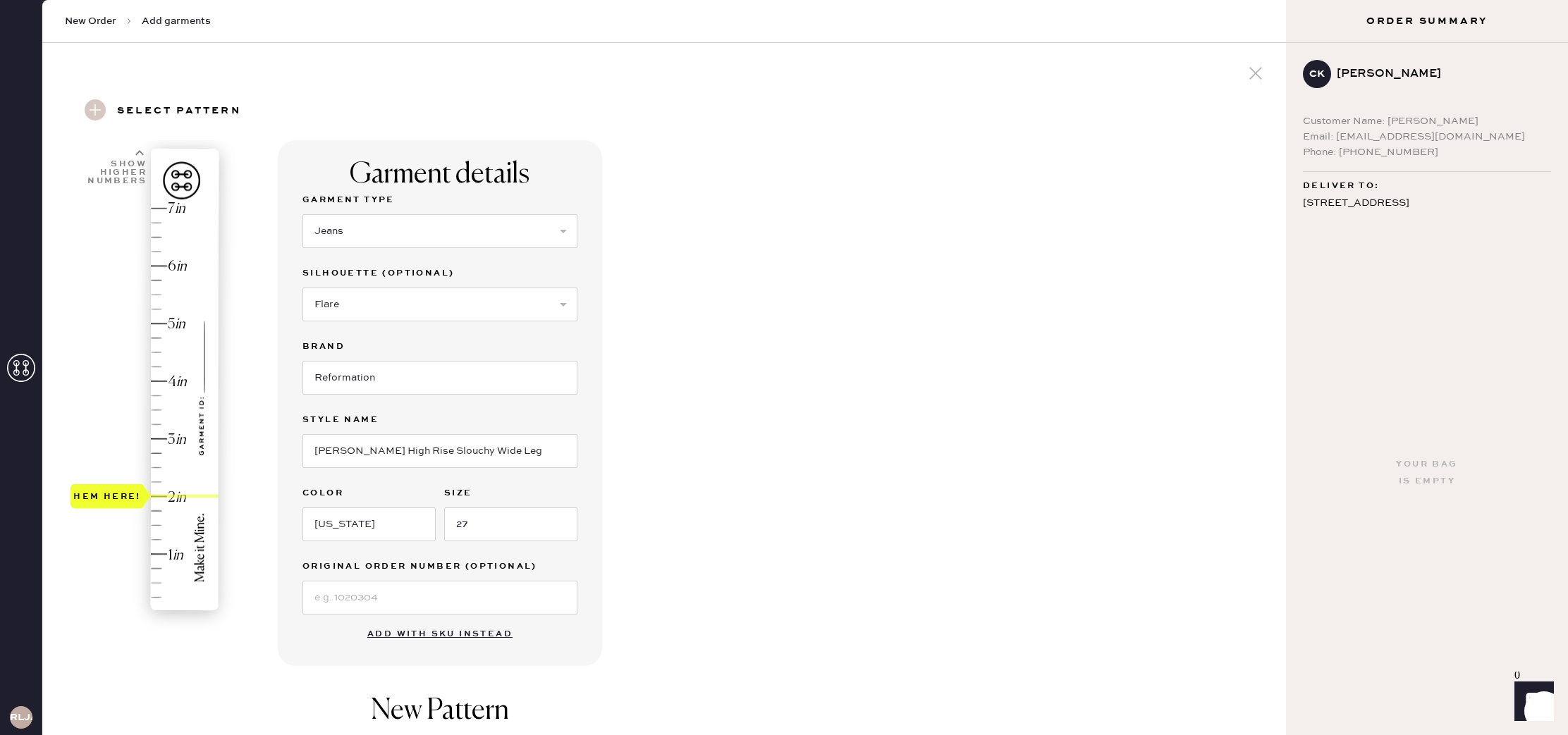
drag, startPoint x: 140, startPoint y: 595, endPoint x: 151, endPoint y: 497, distance: 98.6
click at [144, 497] on div "Hem here!" at bounding box center [107, 495] width 74 height 24
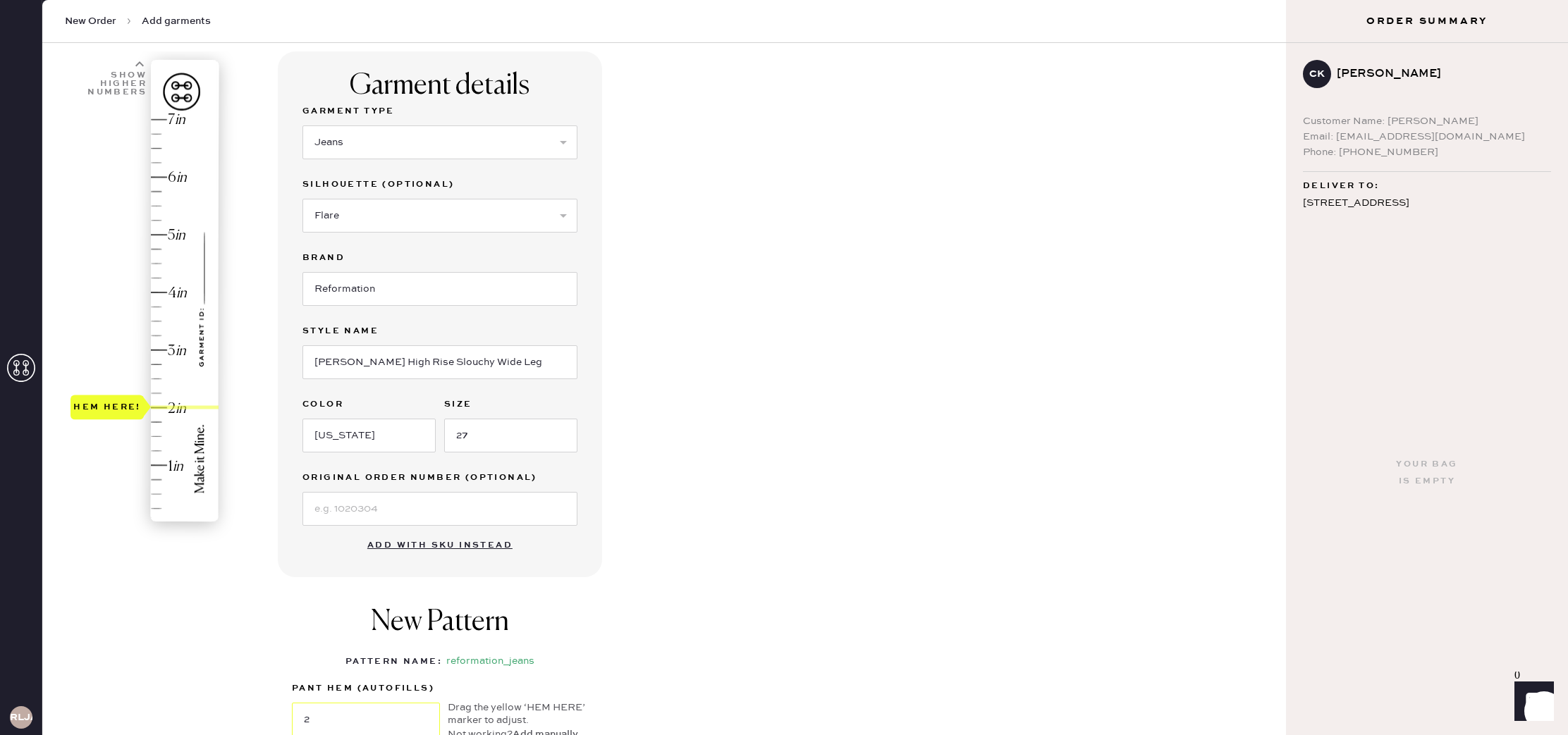
scroll to position [95, 0]
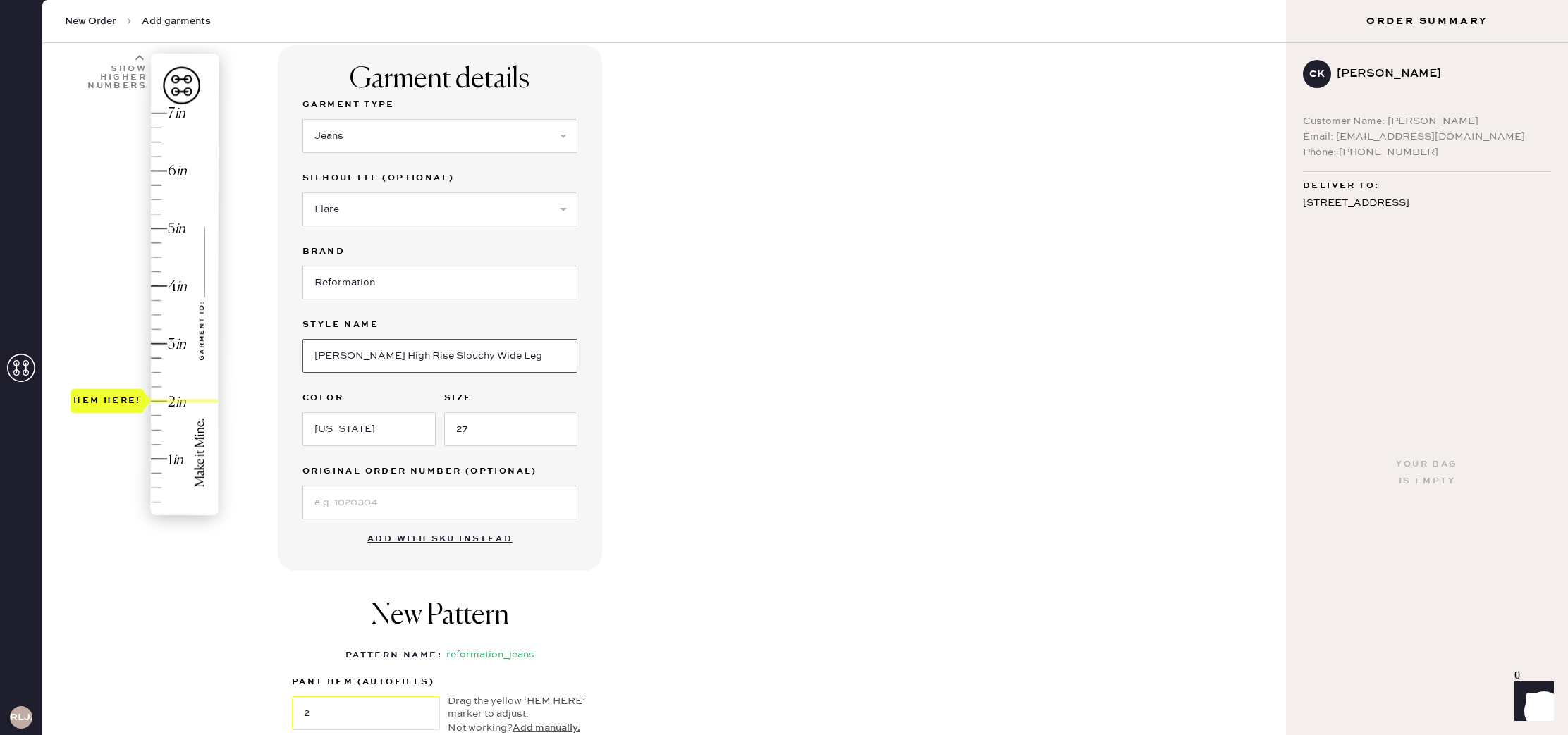
click at [518, 355] on input "[PERSON_NAME] High Rise Slouchy Wide Leg" at bounding box center [440, 355] width 275 height 33
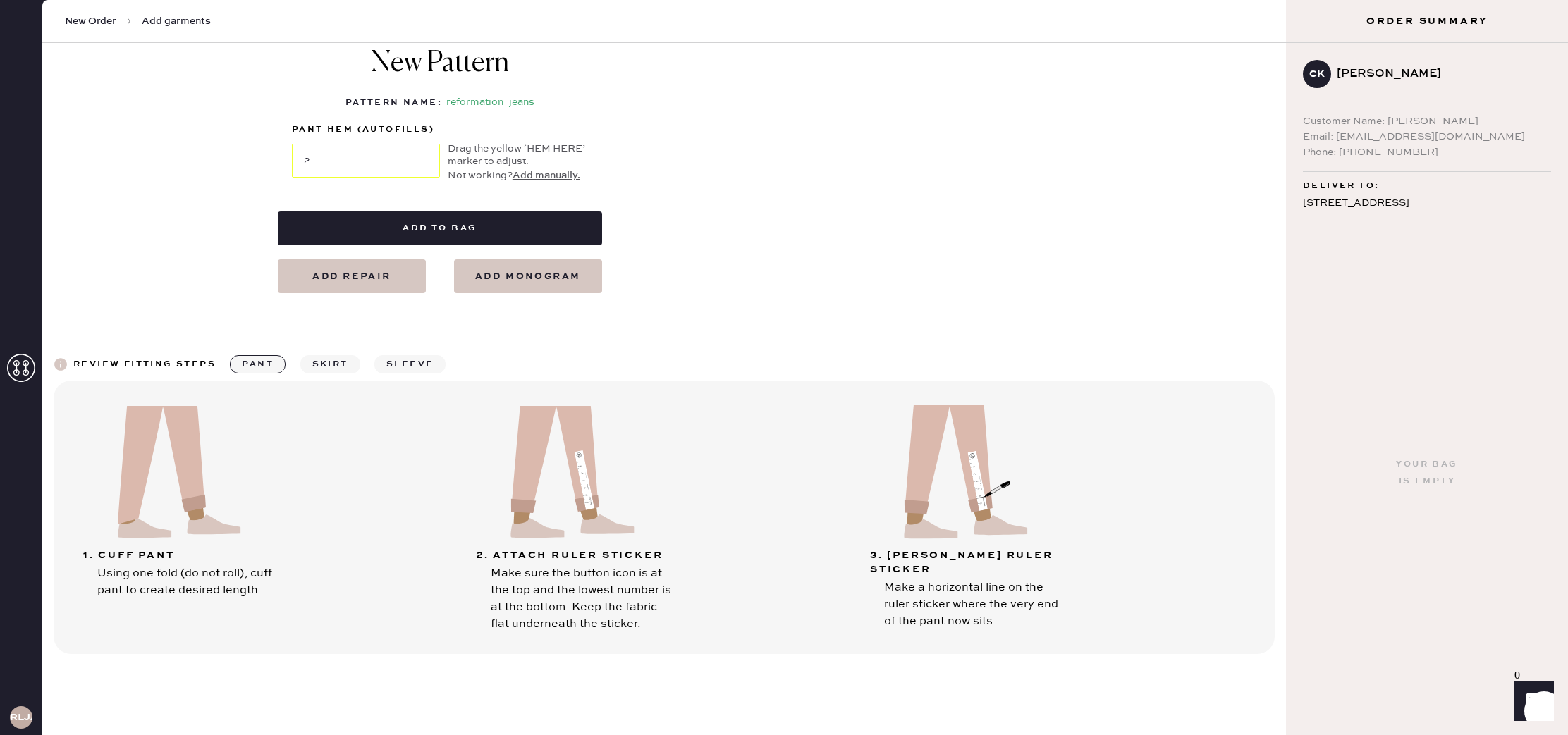
scroll to position [656, 0]
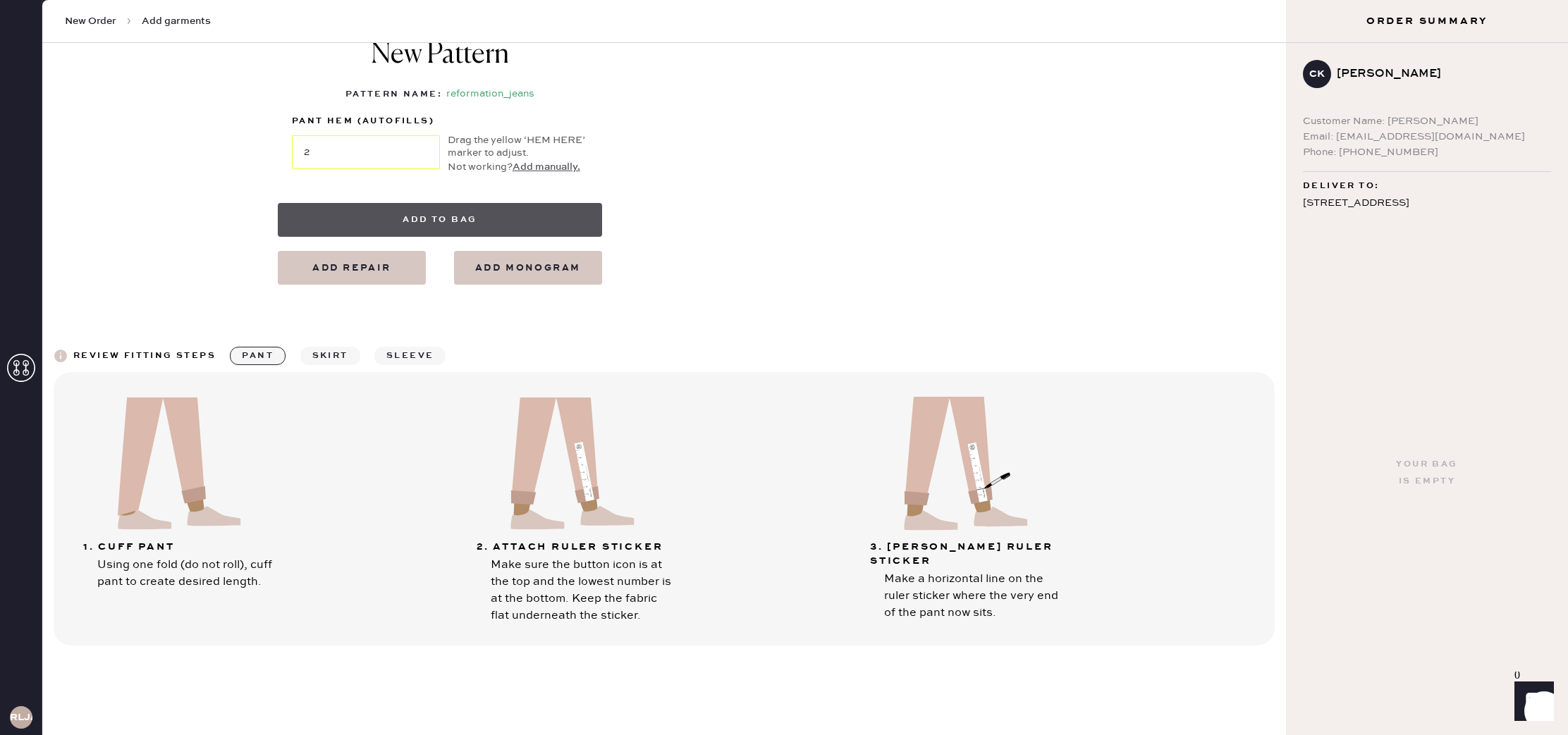
type input "[PERSON_NAME] High Rise Slouchy Wide Leg Jeans"
click at [519, 222] on button "Add to bag" at bounding box center [440, 220] width 325 height 33
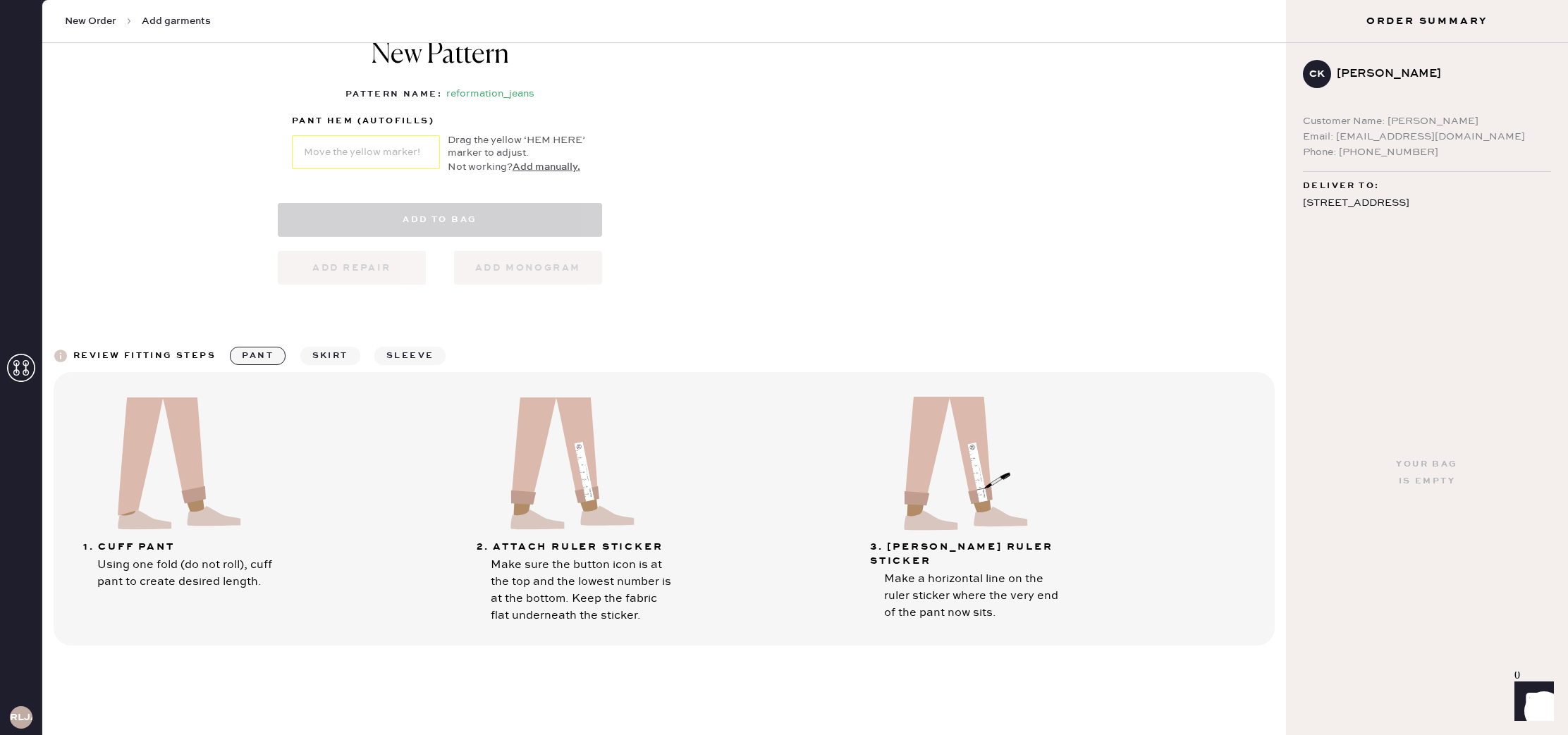
select select "2"
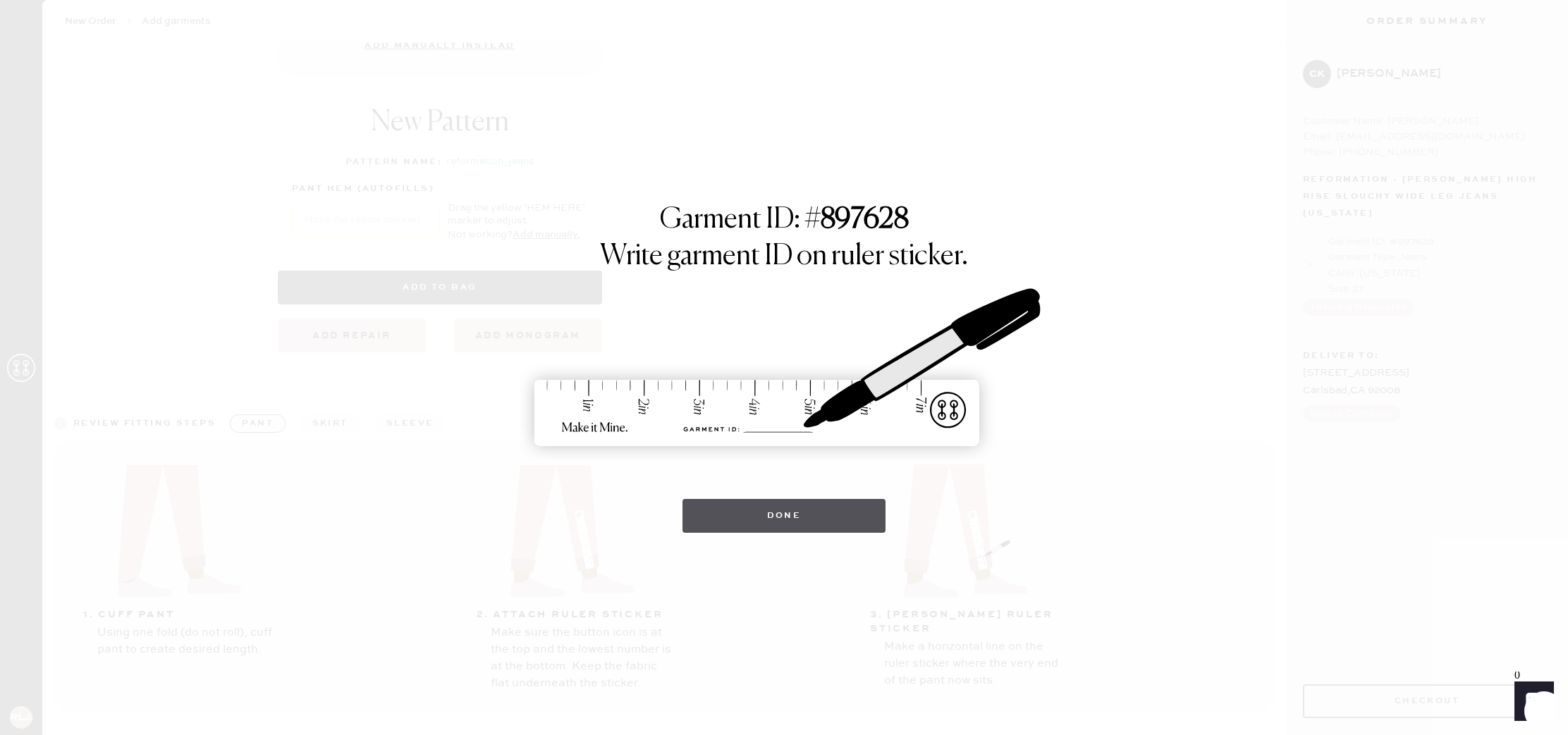
click at [738, 508] on button "Done" at bounding box center [785, 516] width 204 height 33
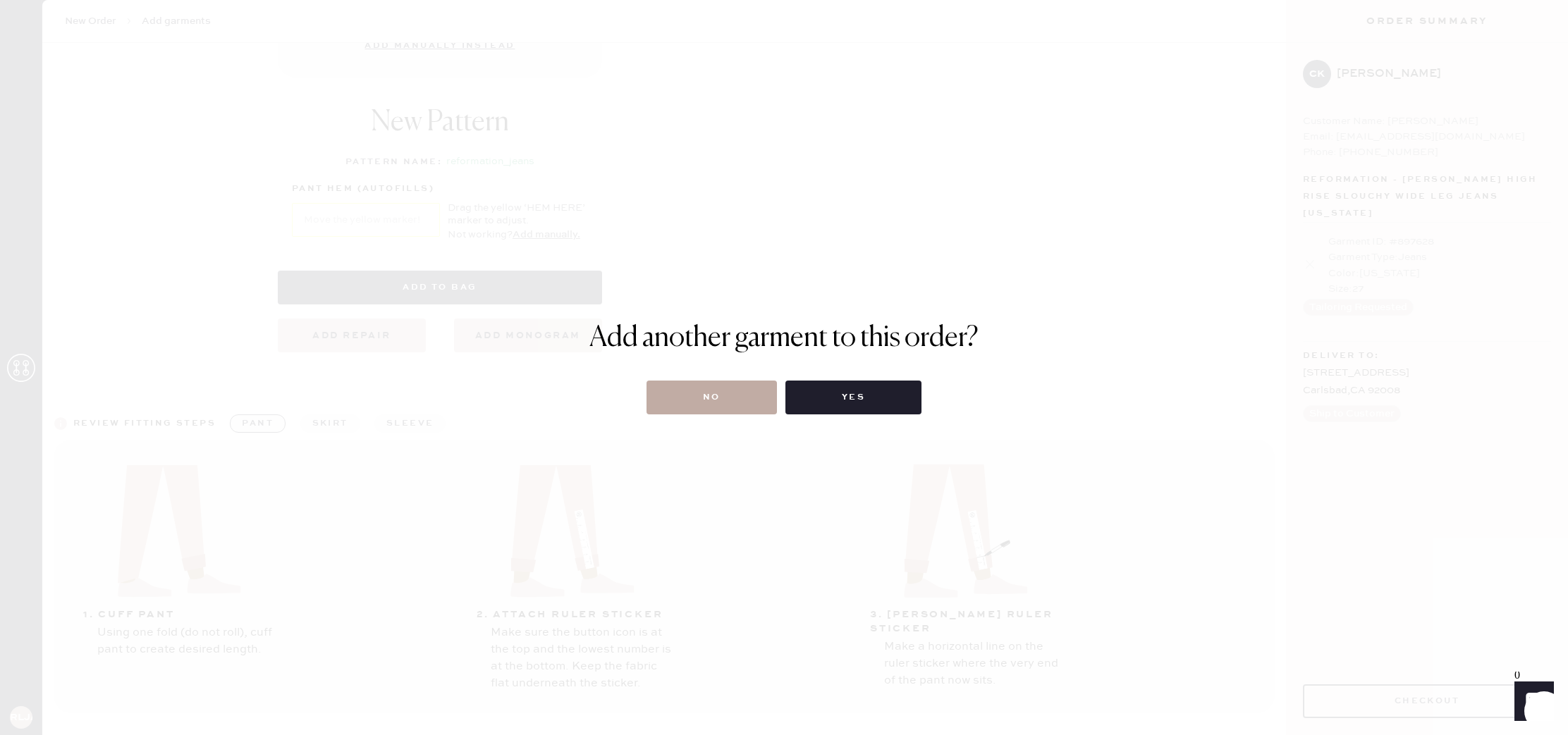
click at [728, 401] on button "No" at bounding box center [712, 397] width 131 height 33
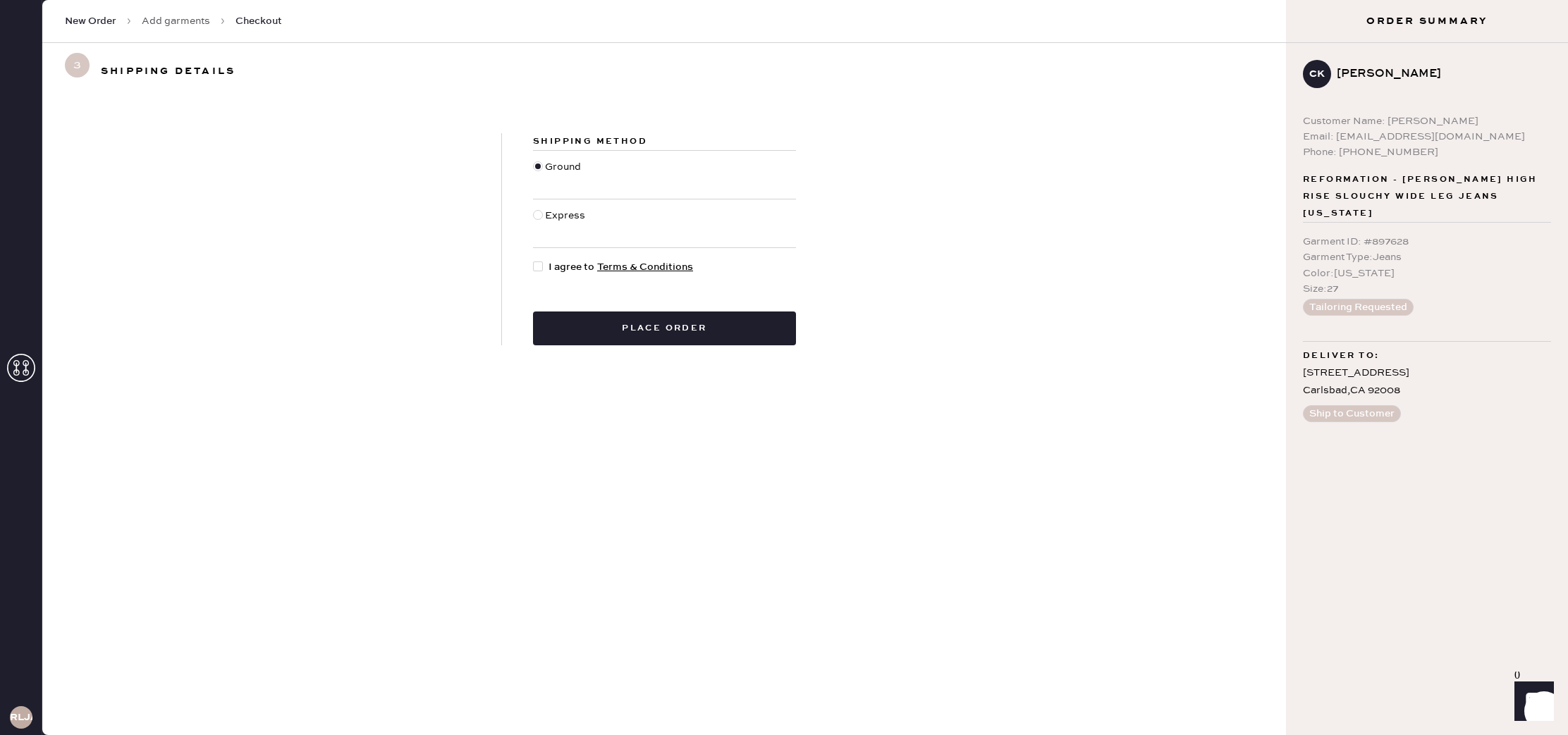
click at [542, 261] on div at bounding box center [541, 267] width 16 height 16
click at [534, 260] on input "I agree to Terms & Conditions" at bounding box center [533, 259] width 1 height 1
checkbox input "true"
click at [612, 341] on button "Place order" at bounding box center [664, 328] width 263 height 33
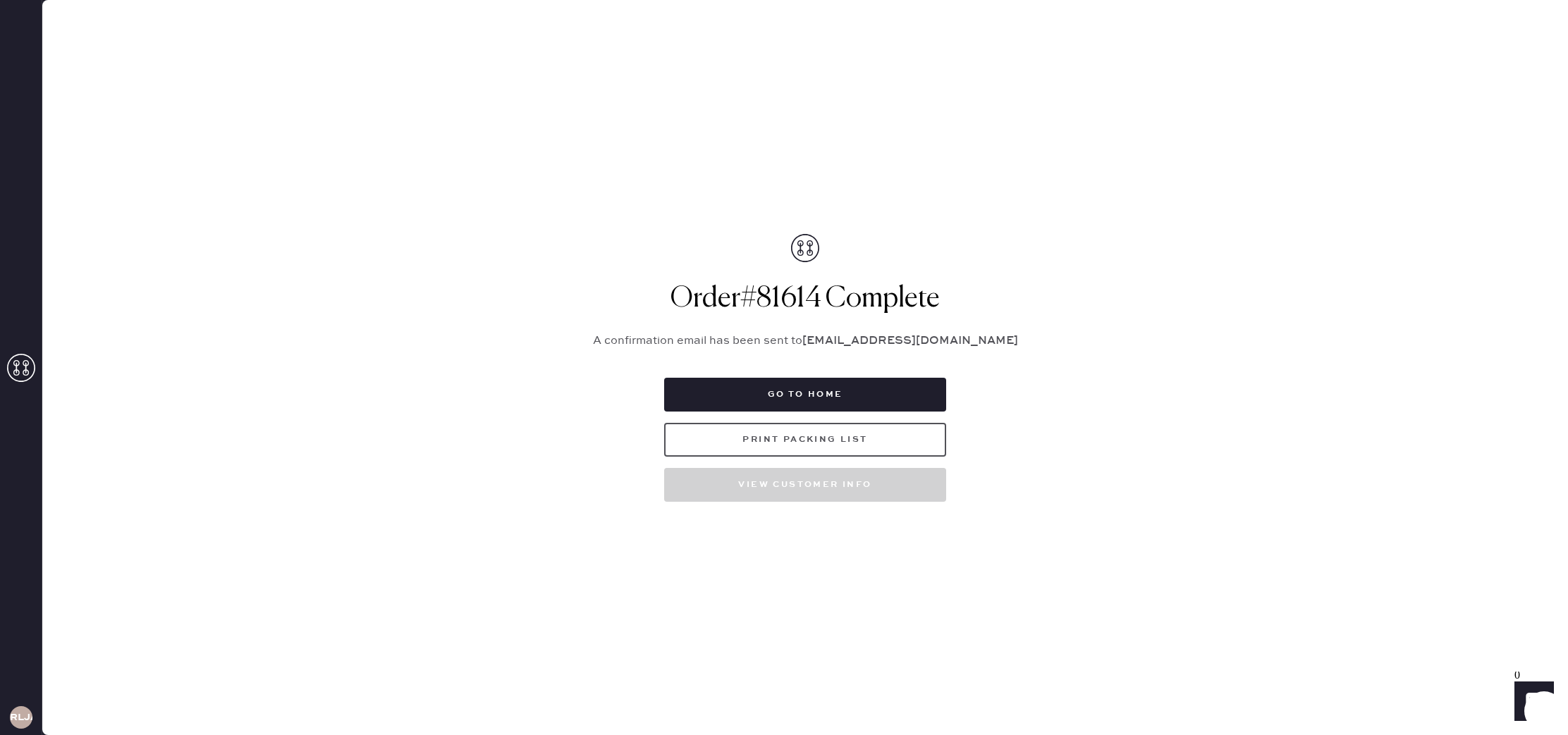
click at [793, 432] on button "Print Packing List" at bounding box center [805, 440] width 282 height 33
click at [20, 375] on icon at bounding box center [21, 368] width 28 height 28
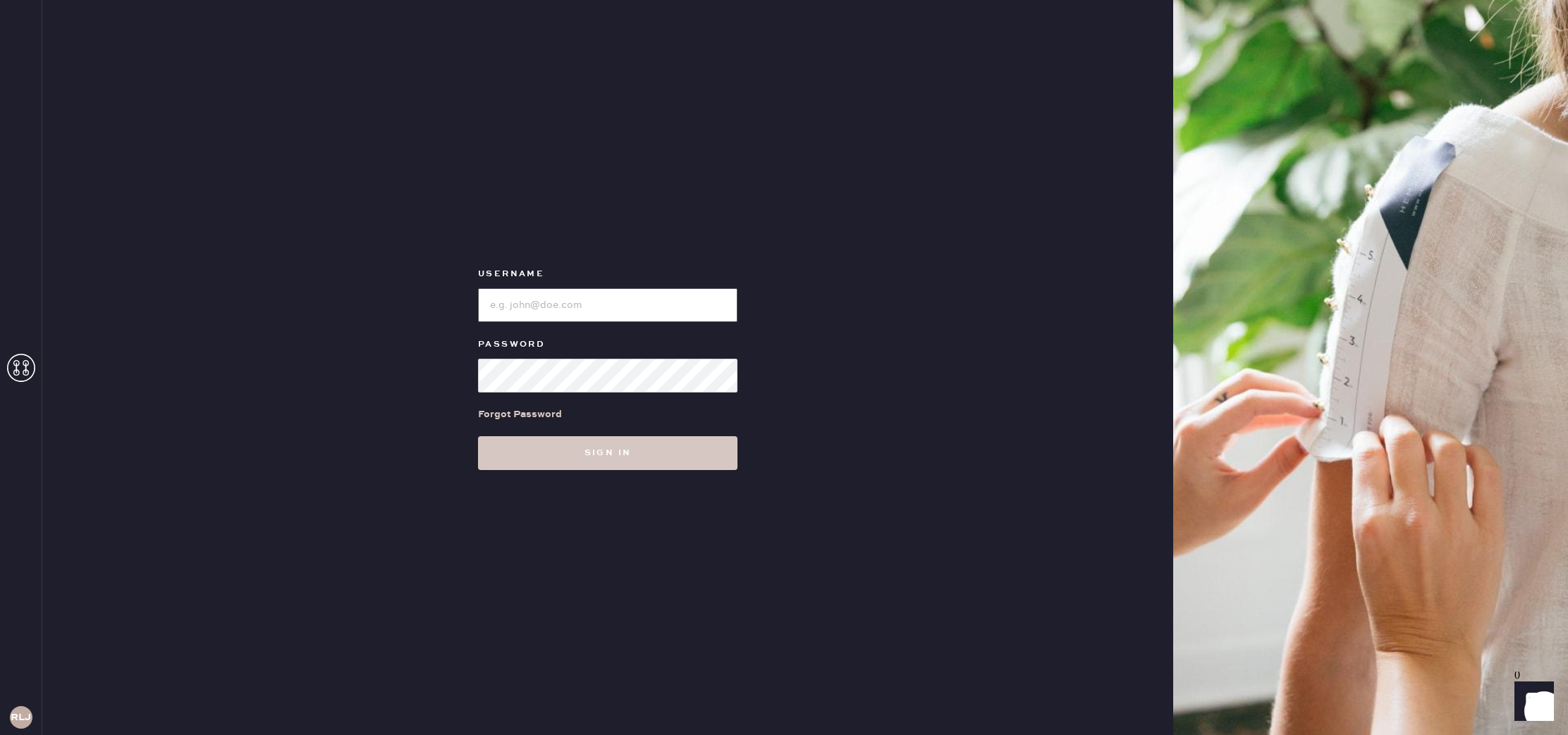
type input "reformationlajolla"
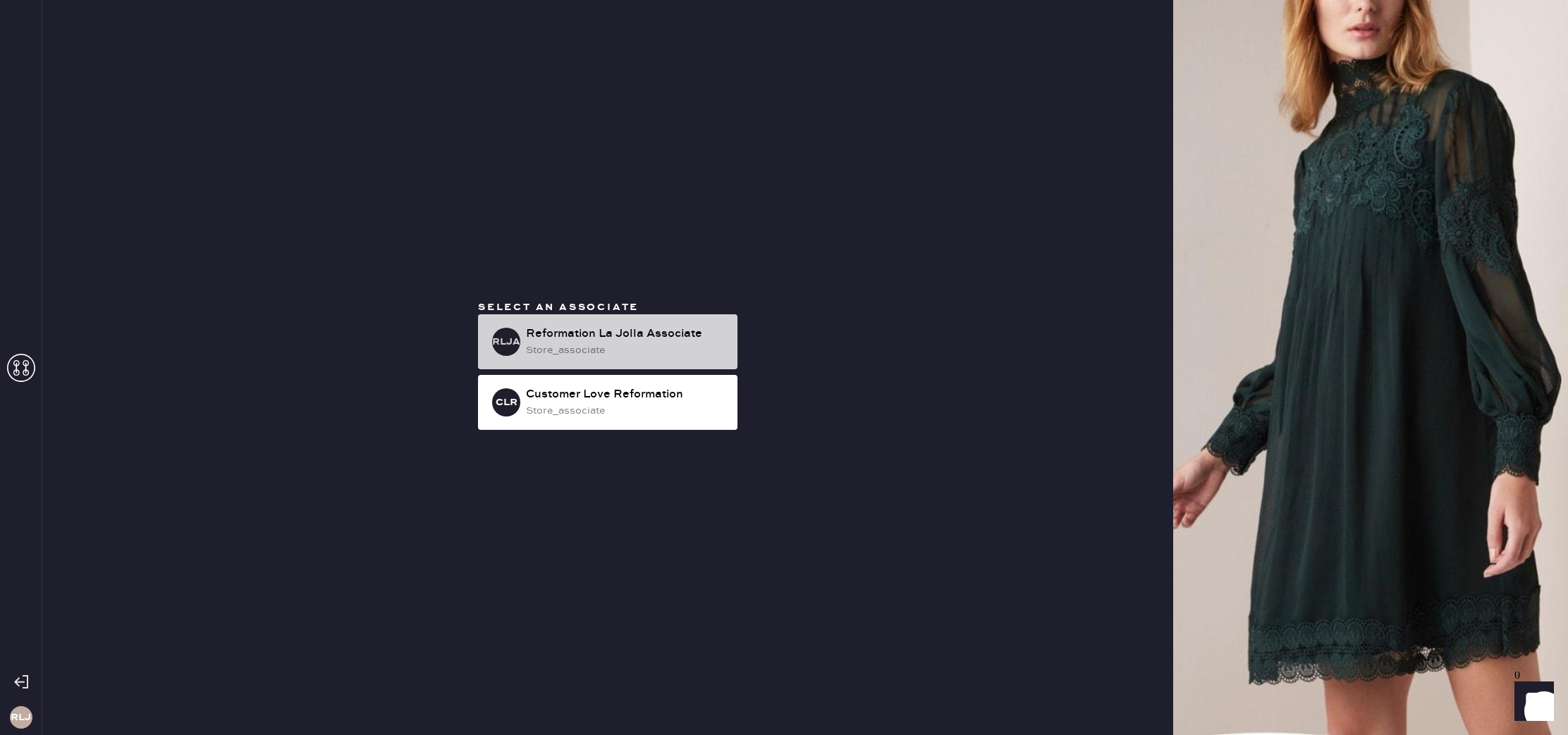
click at [572, 331] on div "Reformation La Jolla Associate" at bounding box center [626, 334] width 200 height 17
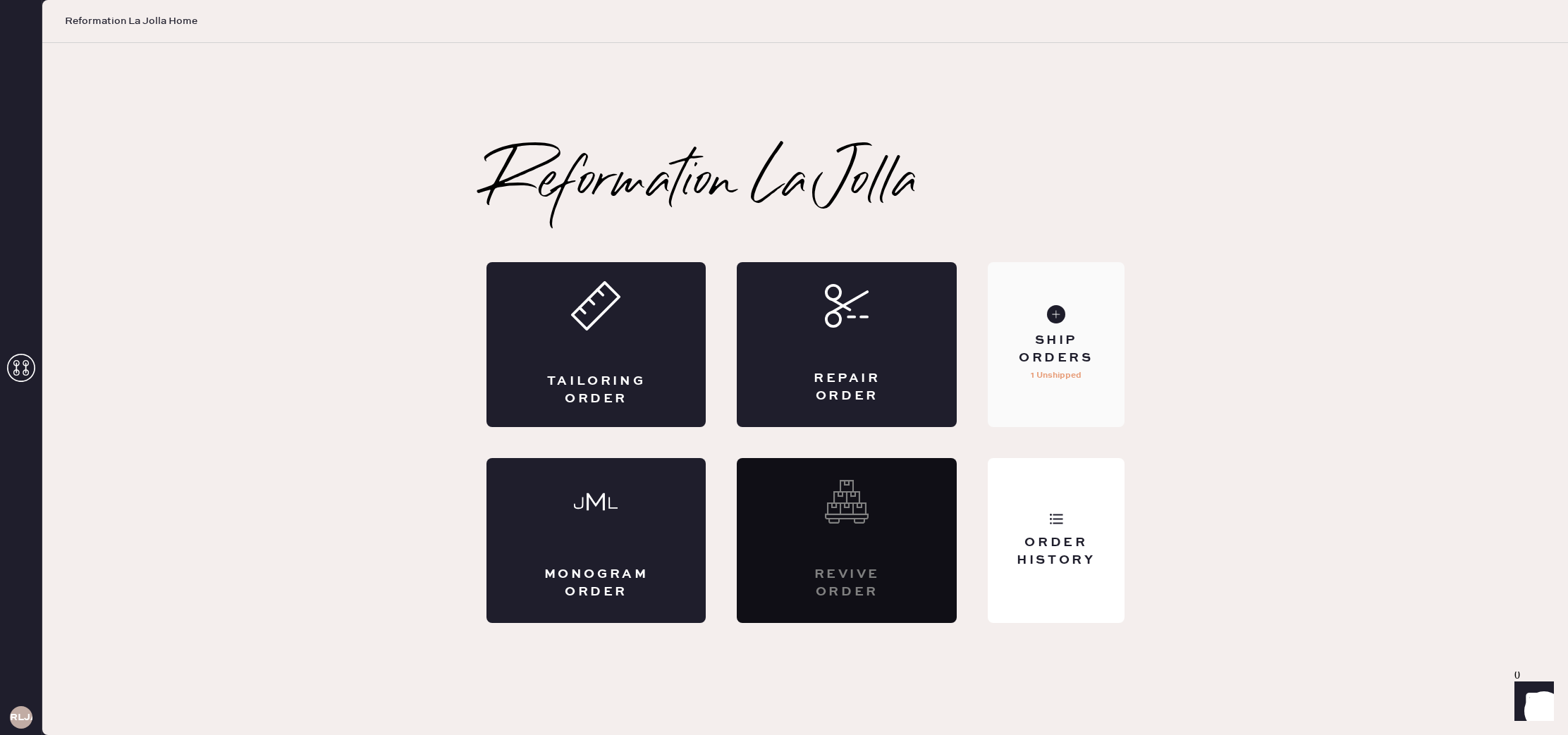
click at [1079, 347] on div "Ship Orders" at bounding box center [1056, 350] width 114 height 35
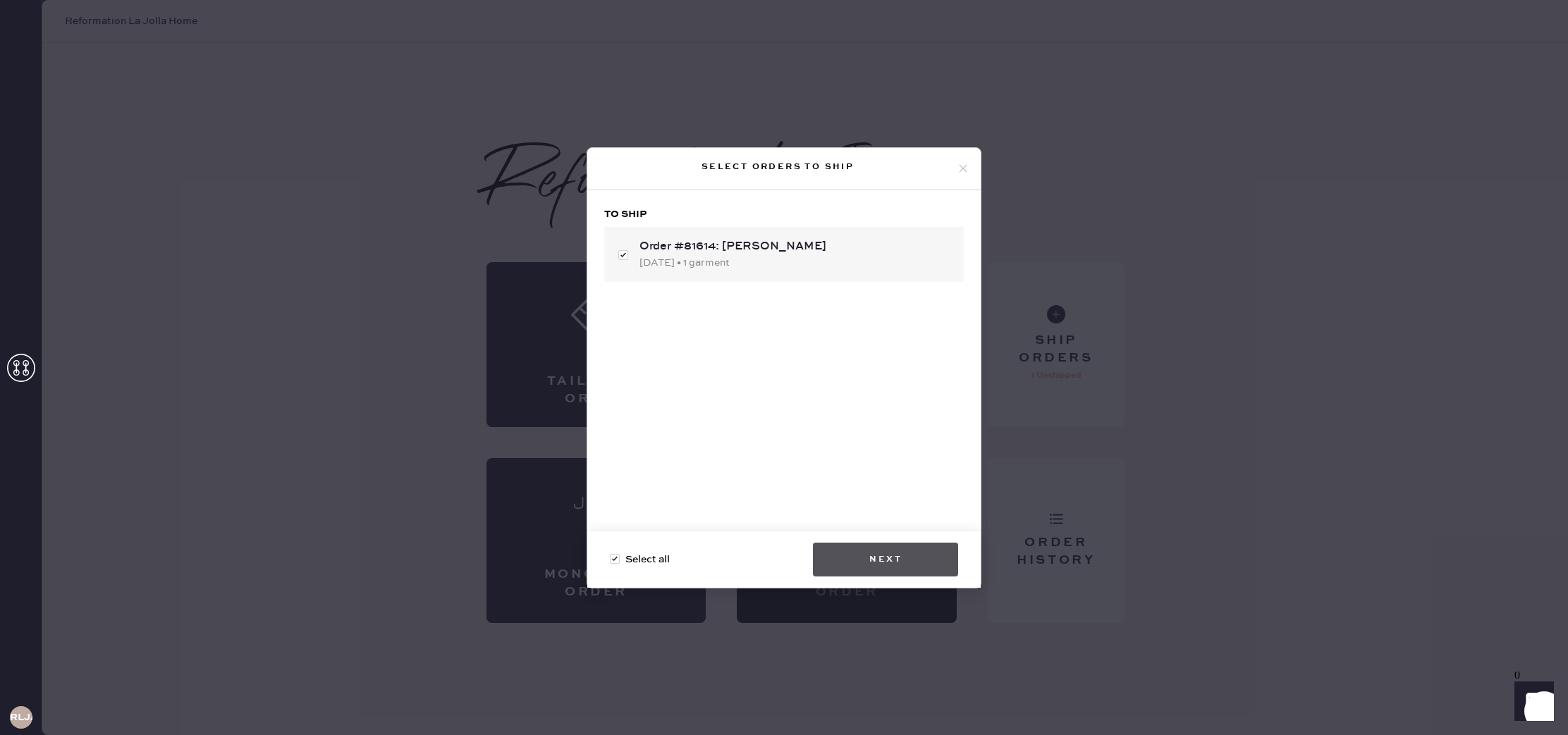
click at [899, 554] on button "Next" at bounding box center [886, 559] width 146 height 33
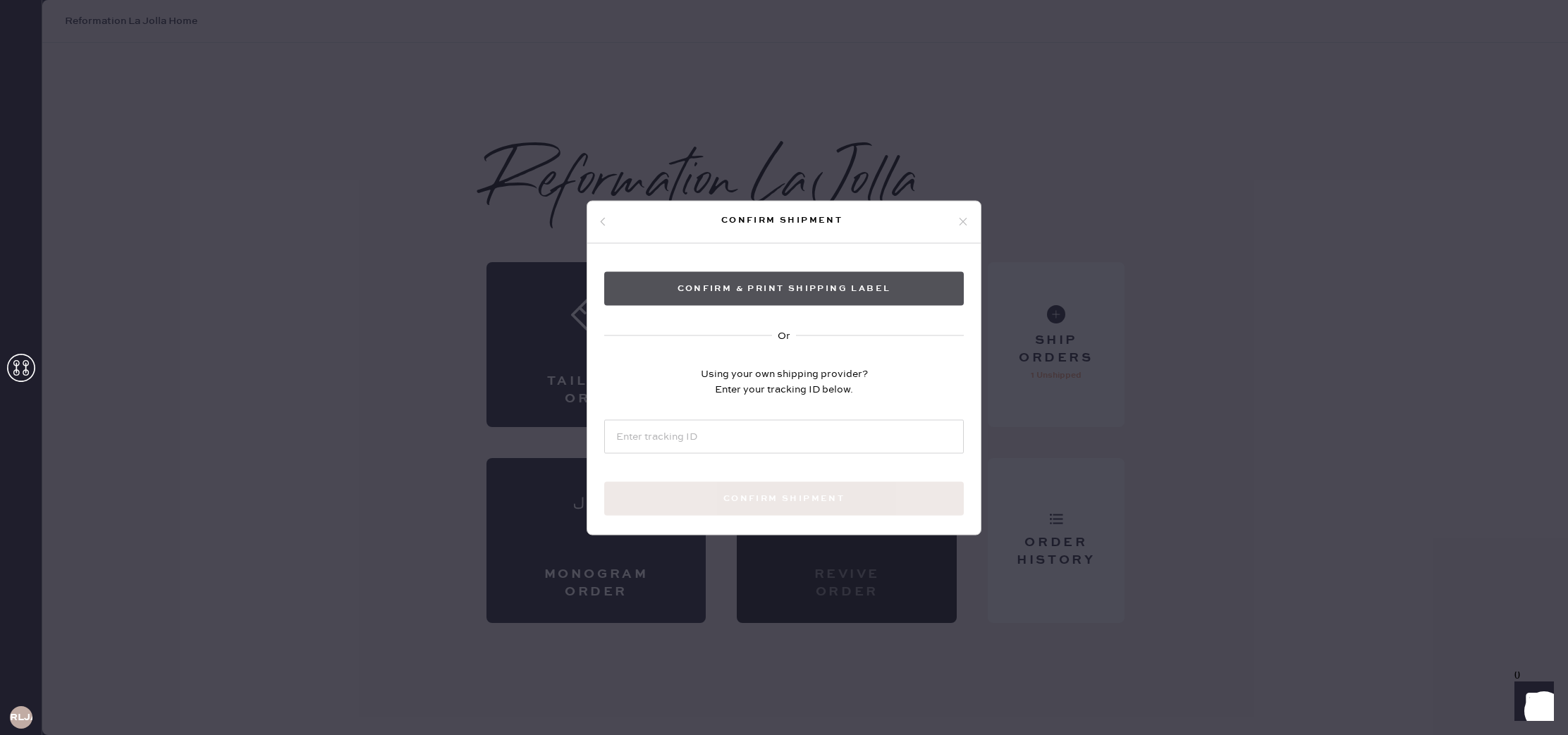
click at [728, 293] on button "Confirm & Print shipping label" at bounding box center [784, 288] width 360 height 33
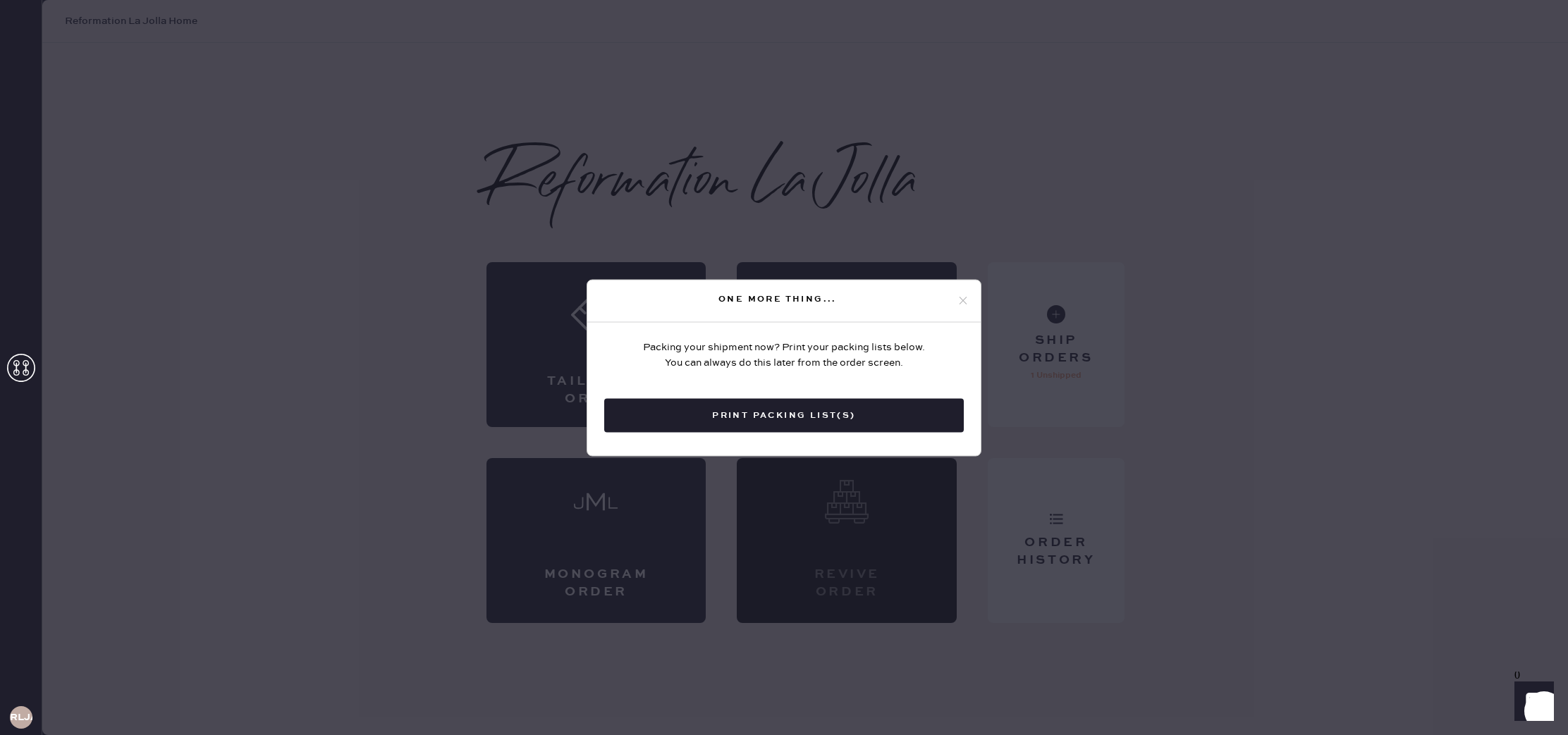
click at [943, 293] on div "One more thing..." at bounding box center [777, 299] width 358 height 17
drag, startPoint x: 963, startPoint y: 293, endPoint x: 975, endPoint y: 311, distance: 21.6
click at [963, 294] on icon at bounding box center [963, 300] width 13 height 13
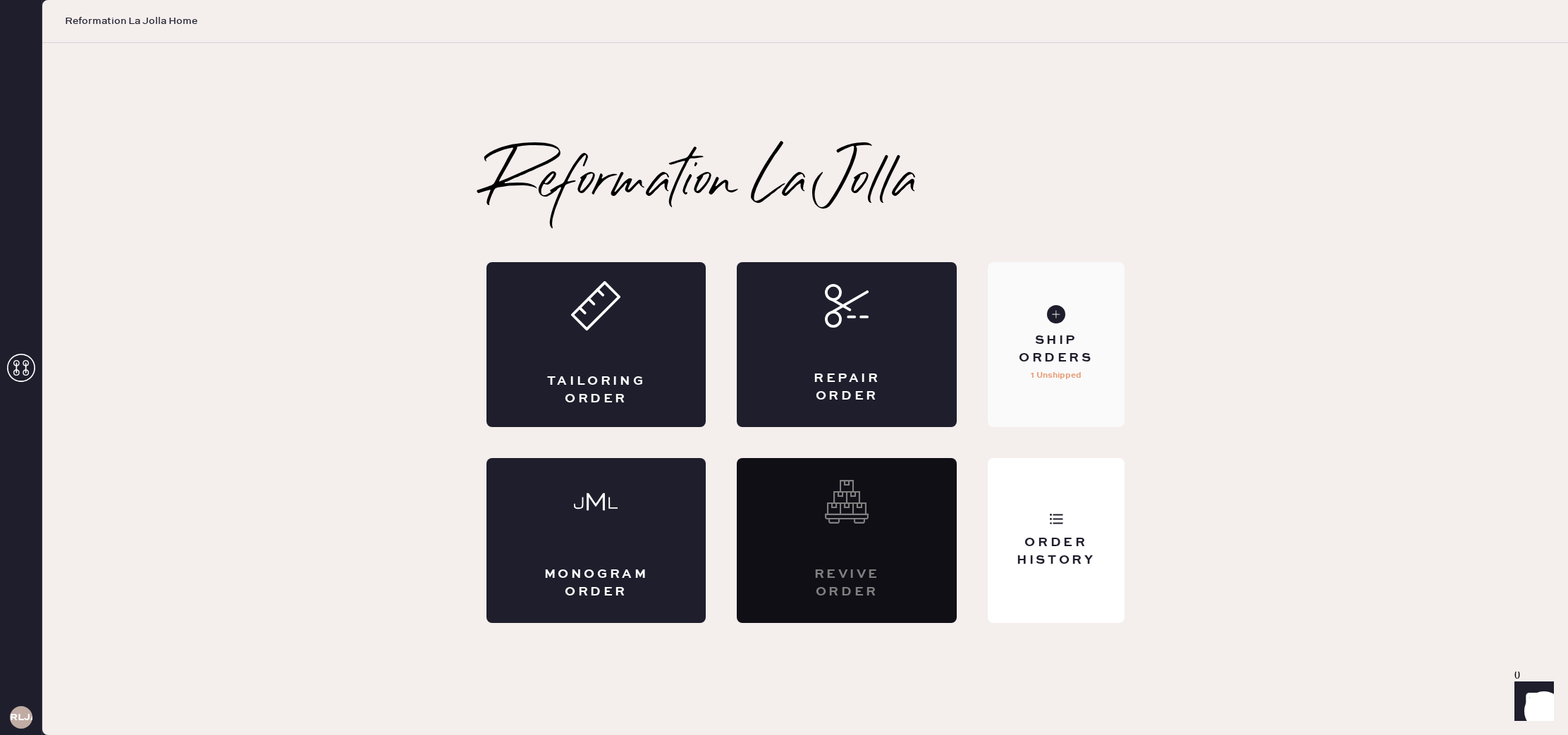
click at [1053, 368] on p "1 Unshipped" at bounding box center [1056, 375] width 51 height 17
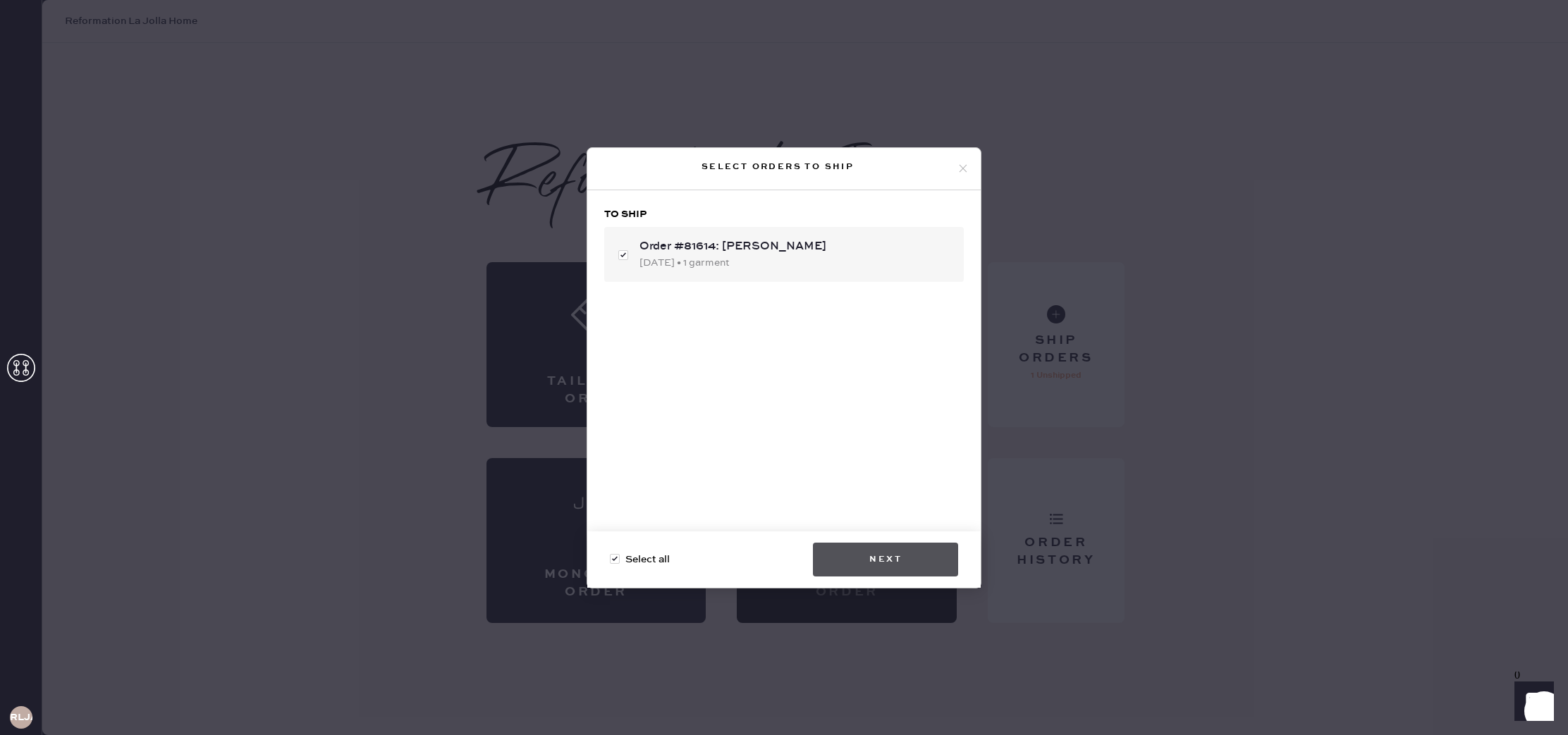
click at [921, 565] on button "Next" at bounding box center [886, 559] width 146 height 33
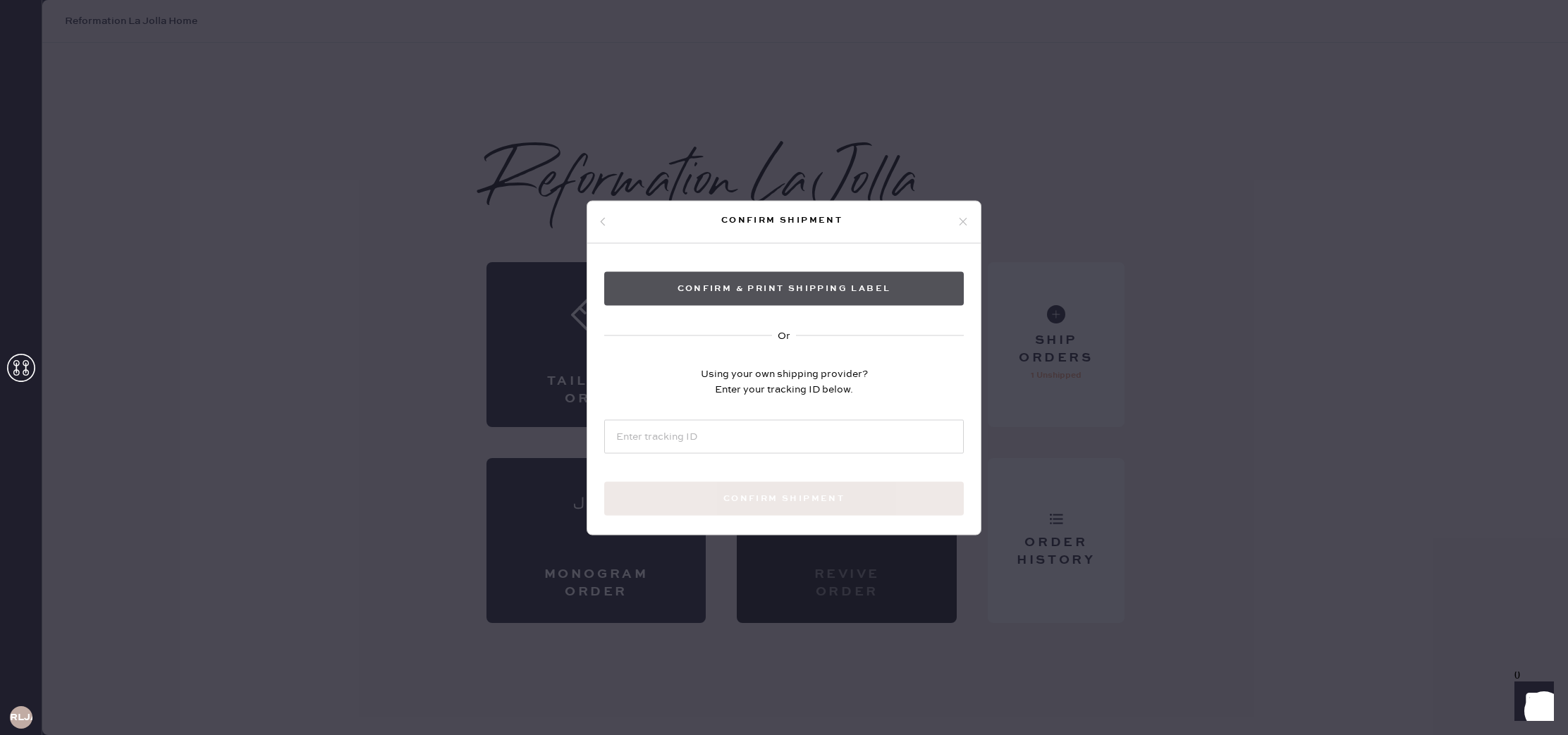
click at [799, 281] on button "Confirm & Print shipping label" at bounding box center [784, 288] width 360 height 33
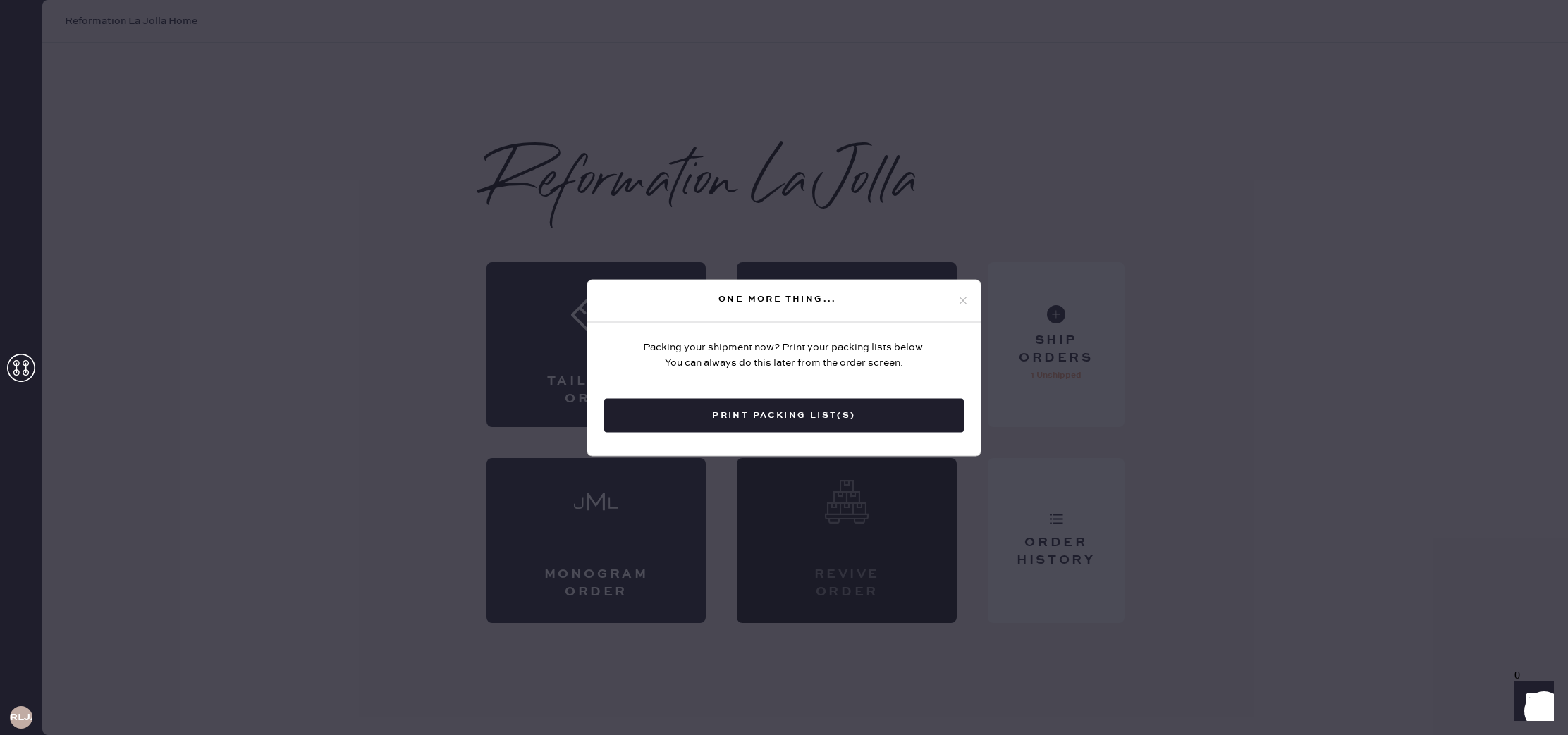
click at [971, 301] on div "One more thing..." at bounding box center [784, 301] width 393 height 43
click at [961, 302] on use at bounding box center [963, 300] width 8 height 8
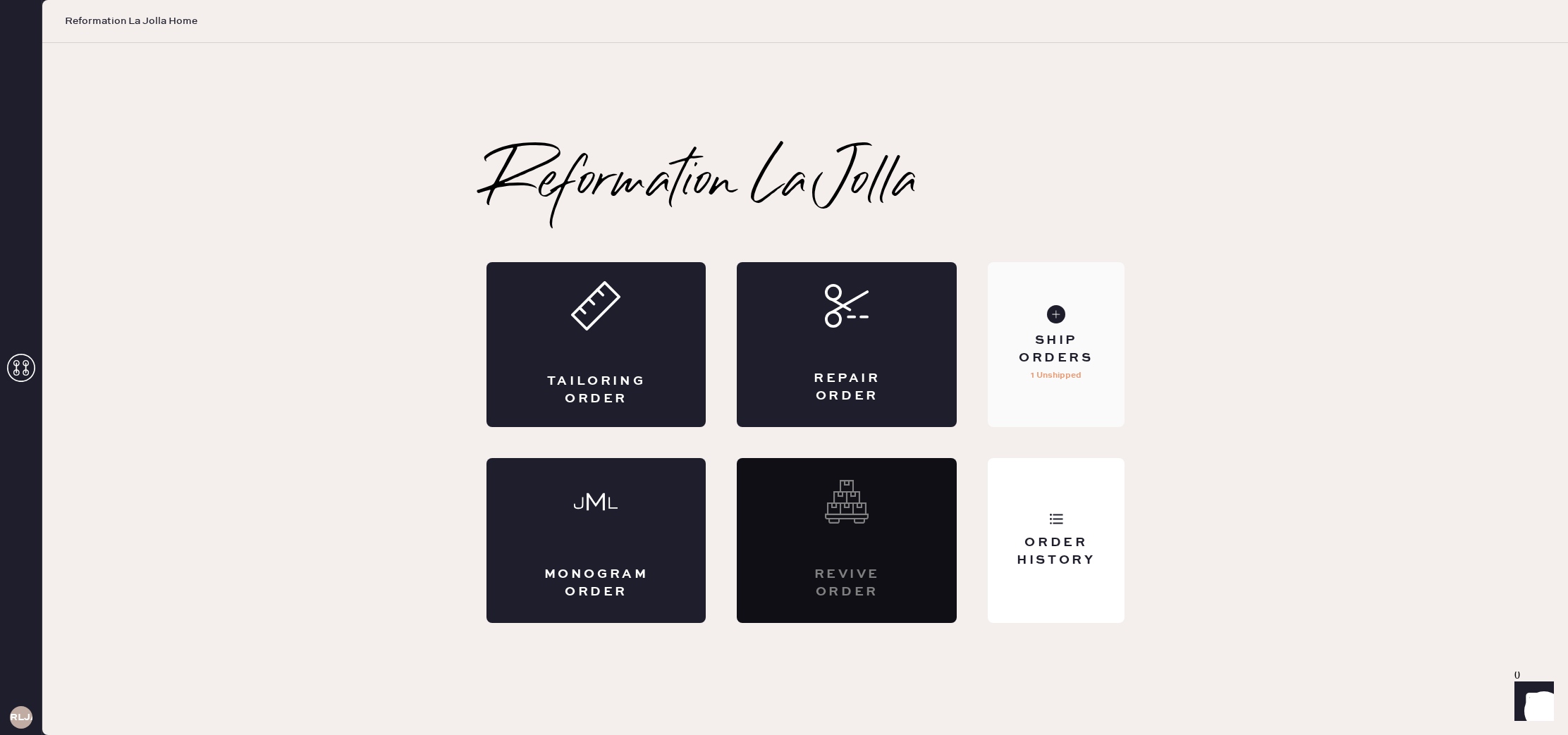
click at [1038, 334] on div "Ship Orders" at bounding box center [1056, 350] width 114 height 35
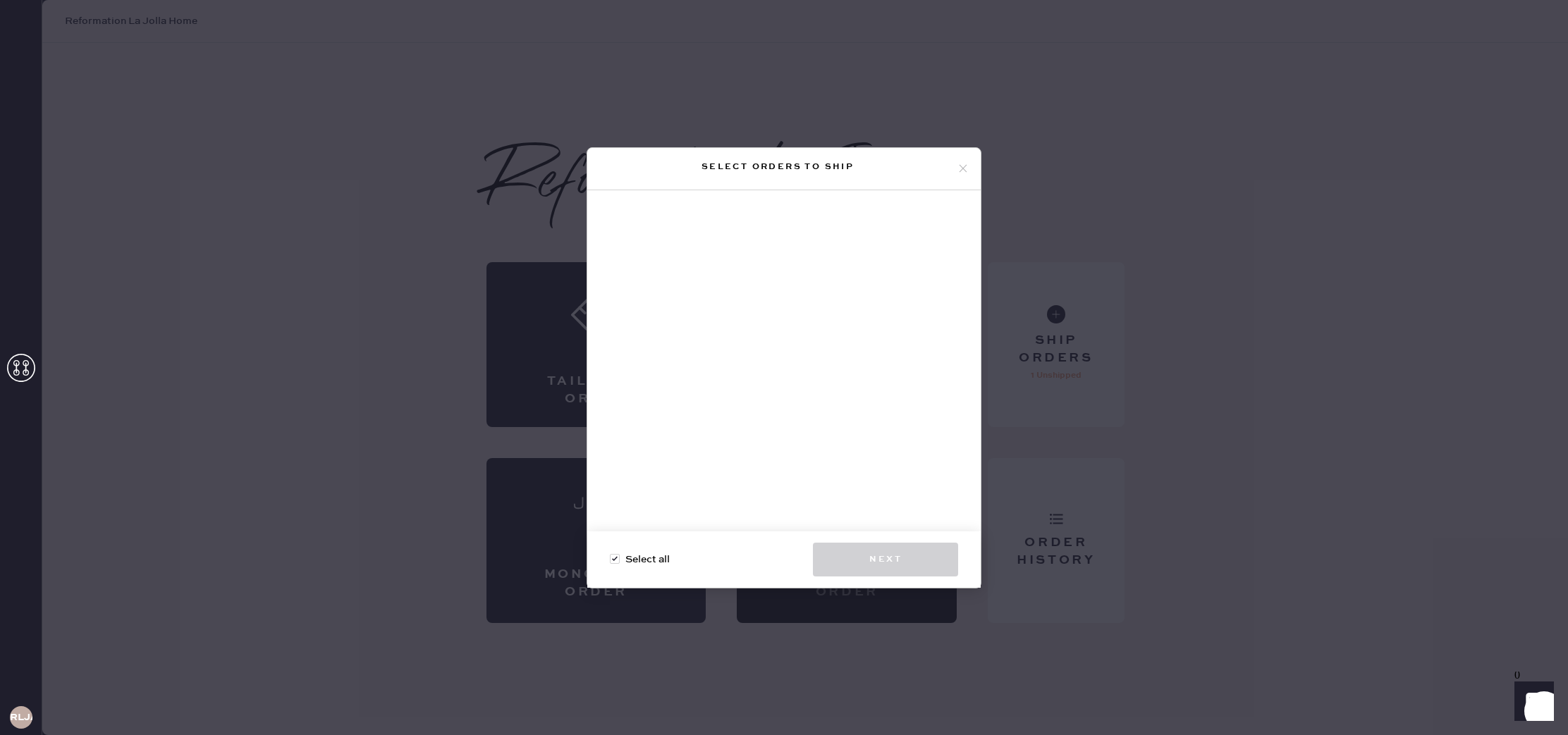
drag, startPoint x: 959, startPoint y: 169, endPoint x: 948, endPoint y: 170, distance: 11.0
click at [959, 169] on icon at bounding box center [963, 168] width 13 height 13
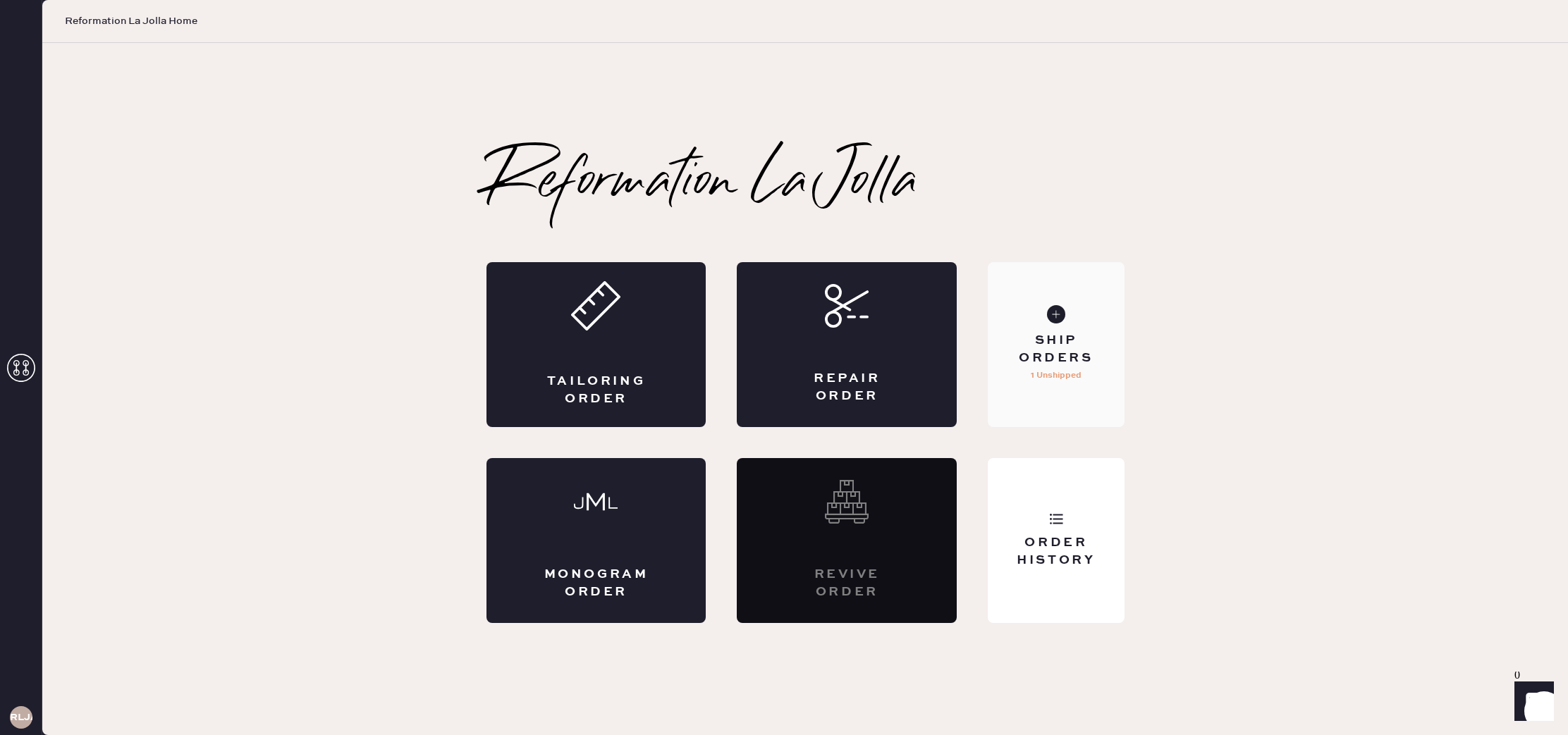
click at [1100, 311] on div "Ship Orders 1 Unshipped" at bounding box center [1056, 344] width 136 height 165
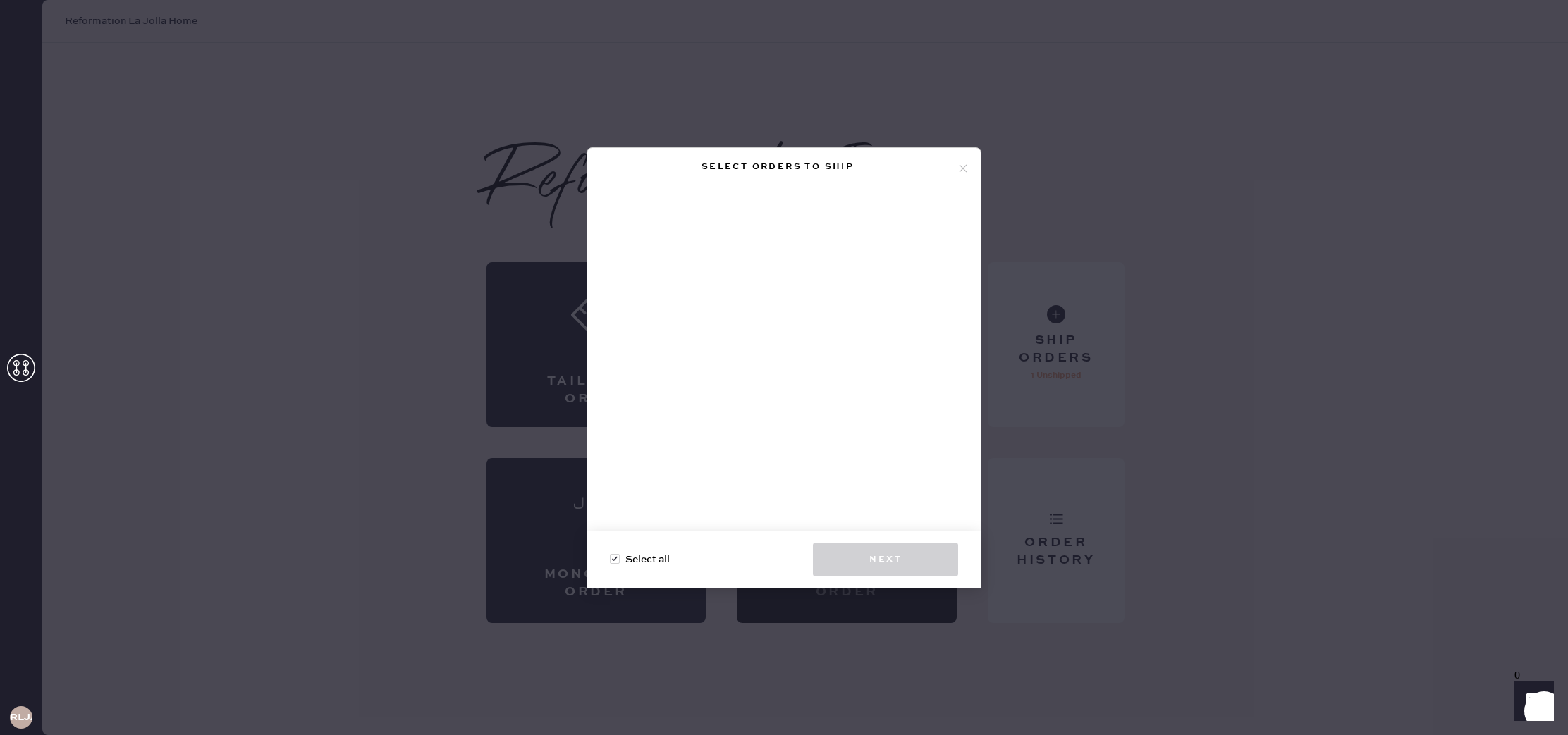
click at [971, 163] on div "Select orders to ship" at bounding box center [784, 169] width 393 height 43
click at [959, 168] on icon at bounding box center [963, 168] width 13 height 13
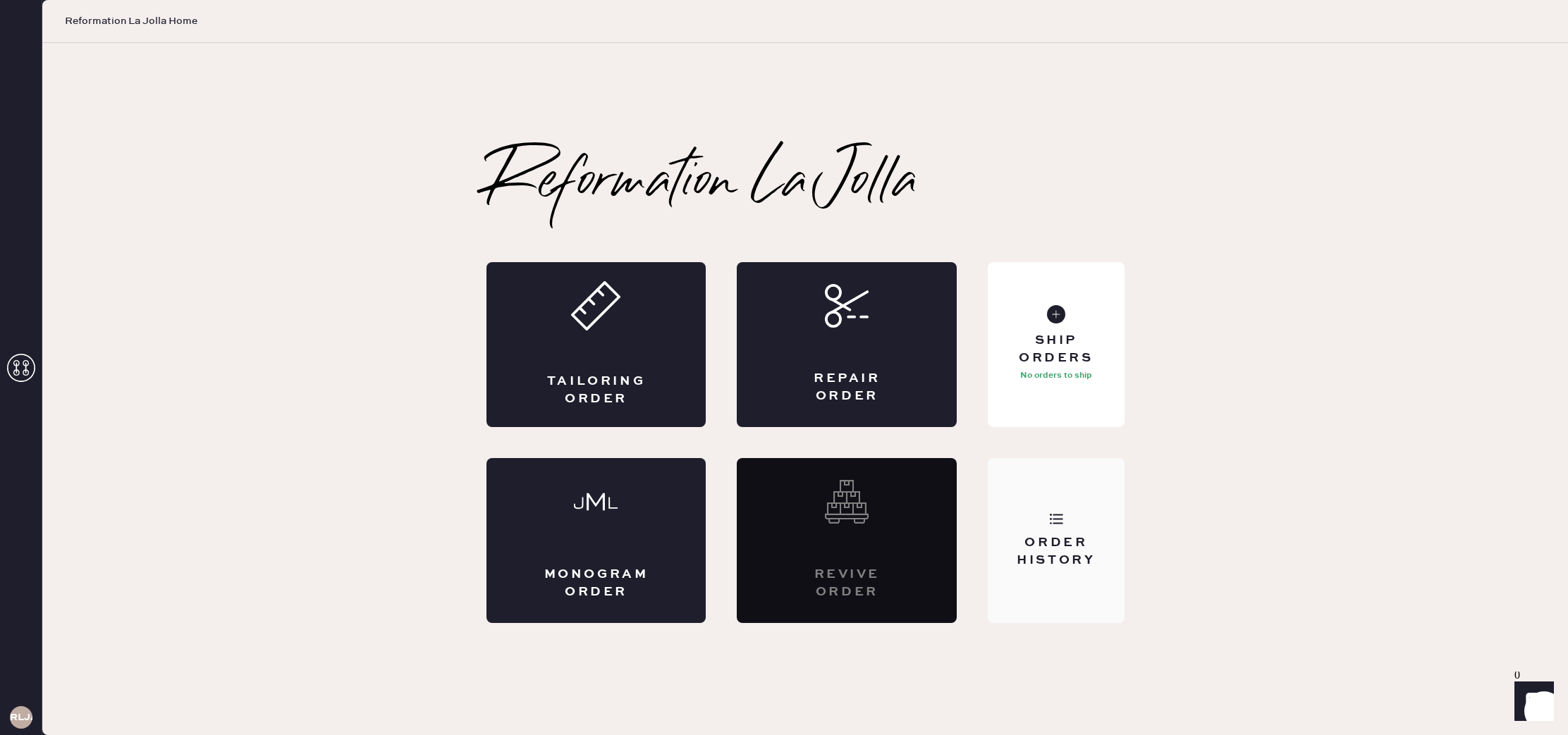
click at [1076, 468] on div "Order History" at bounding box center [1056, 540] width 136 height 165
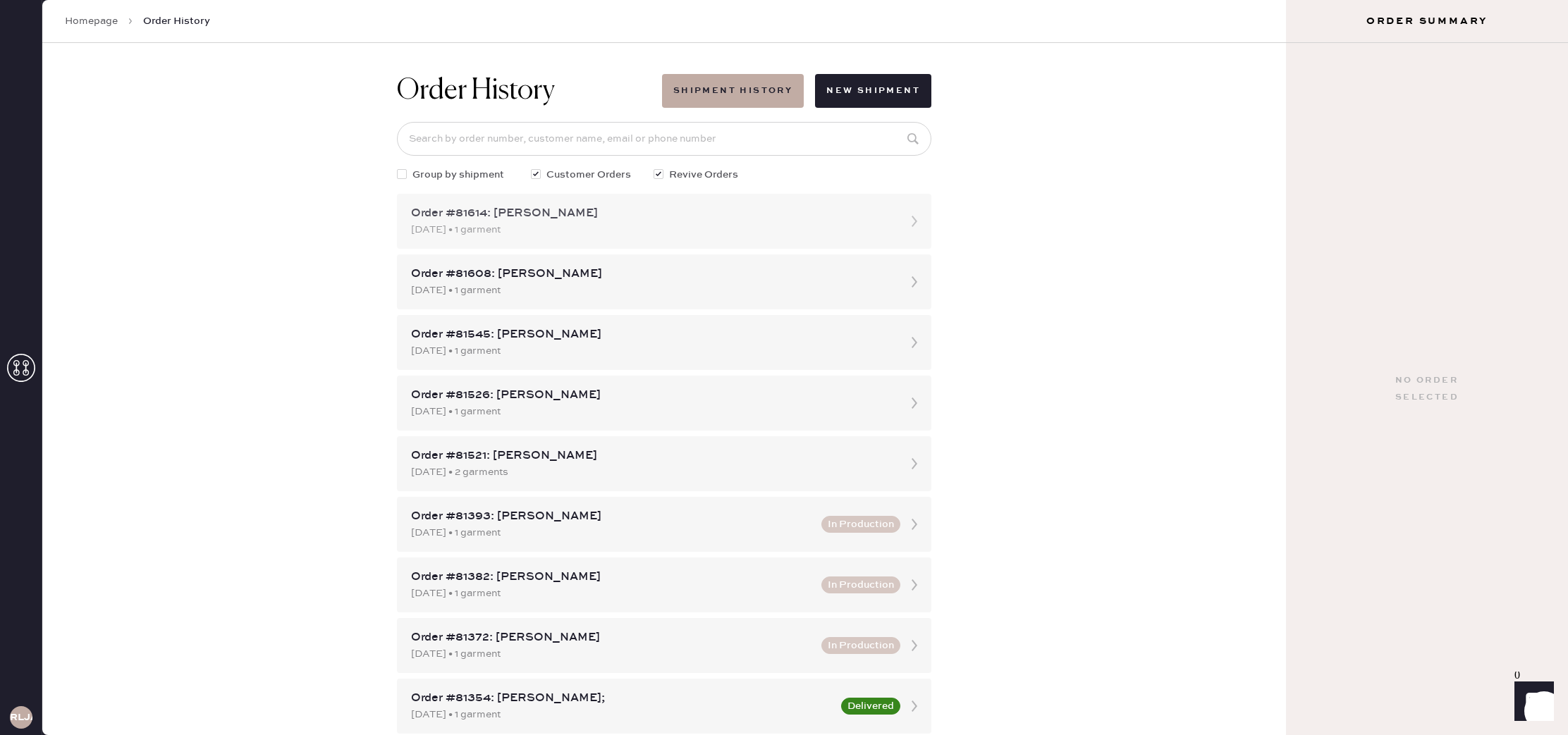
click at [644, 216] on div "Order #81614: [PERSON_NAME]" at bounding box center [651, 213] width 481 height 17
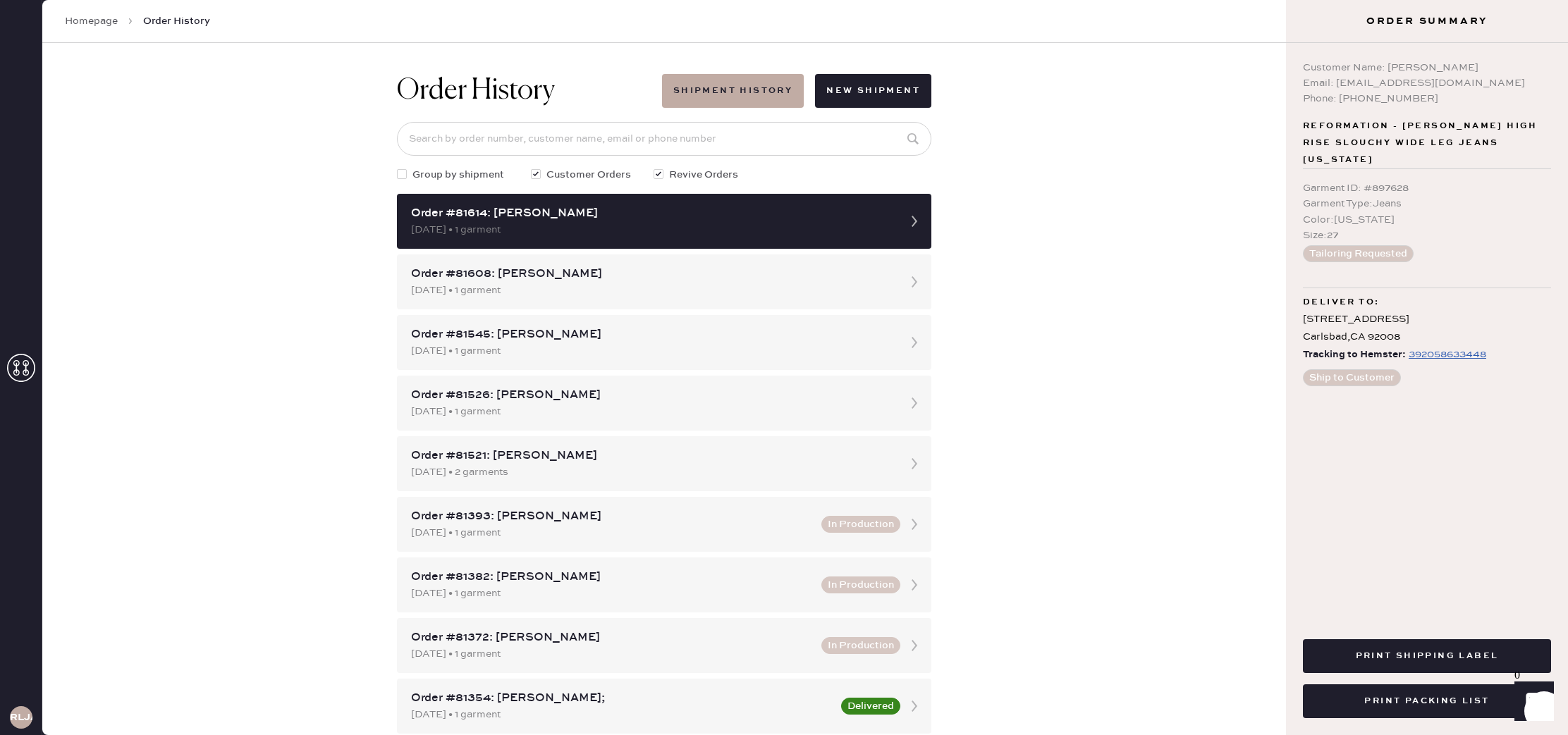
scroll to position [3, 0]
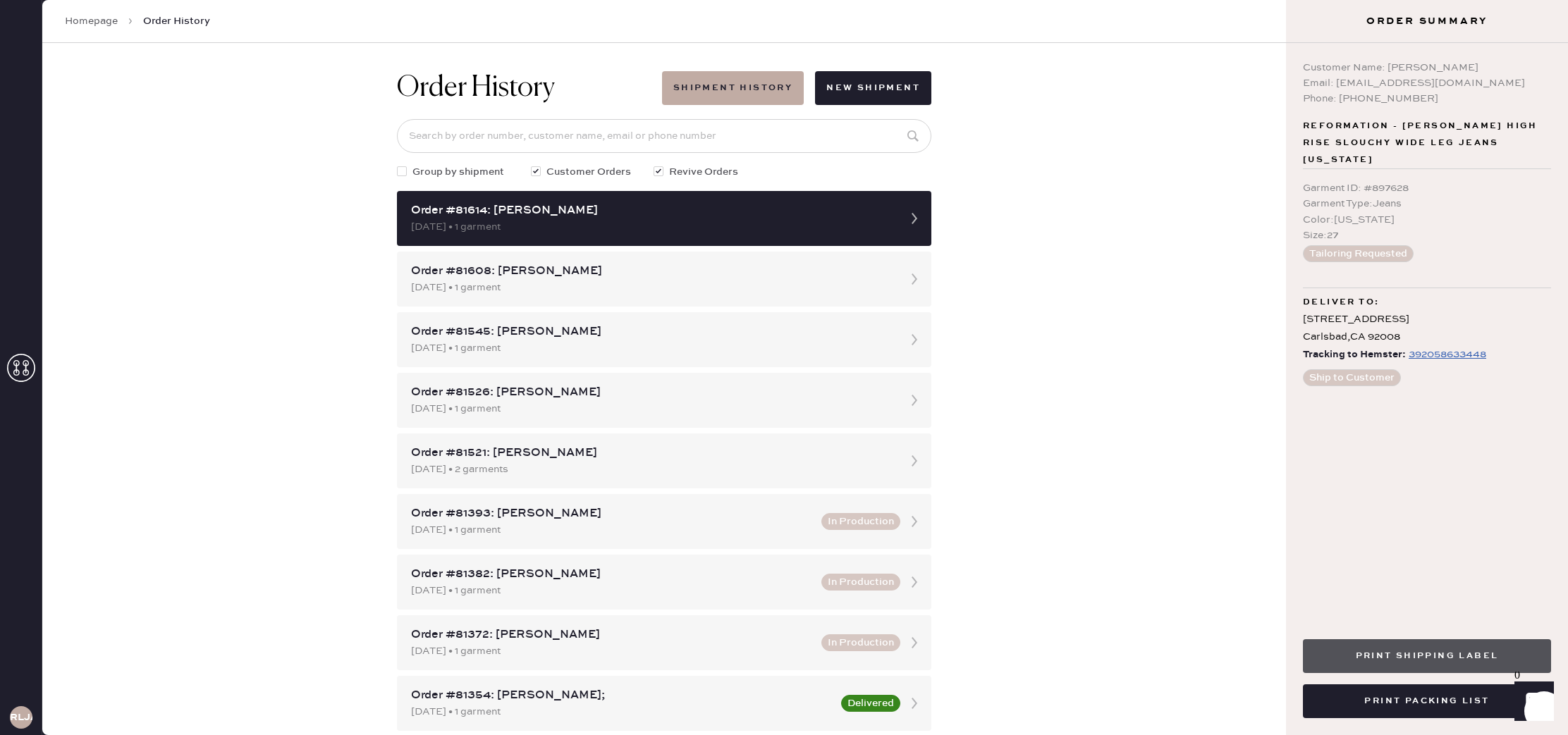
click at [1400, 646] on button "Print Shipping Label" at bounding box center [1427, 656] width 249 height 33
